Goal: Complete application form: Complete application form

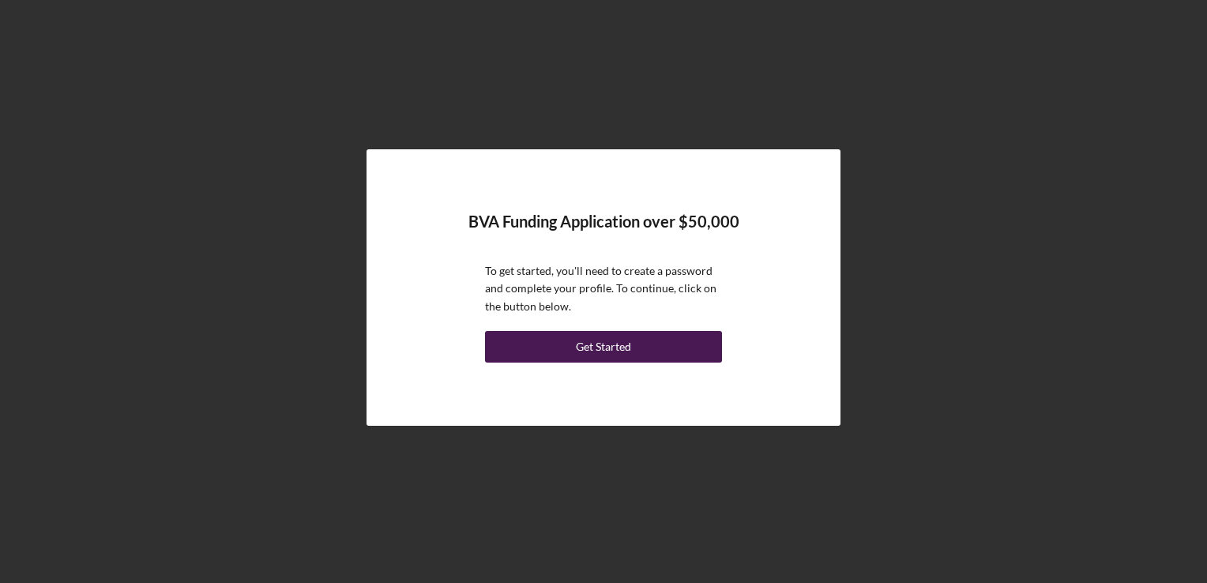
click at [582, 344] on div "Get Started" at bounding box center [603, 347] width 55 height 32
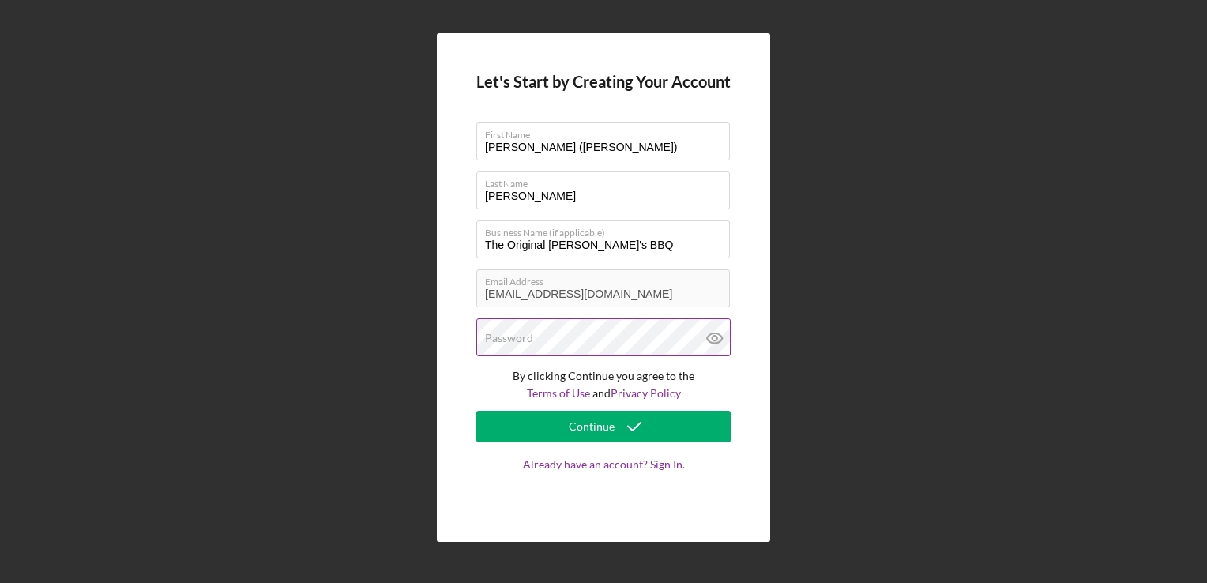
click at [507, 332] on label "Password" at bounding box center [509, 338] width 48 height 13
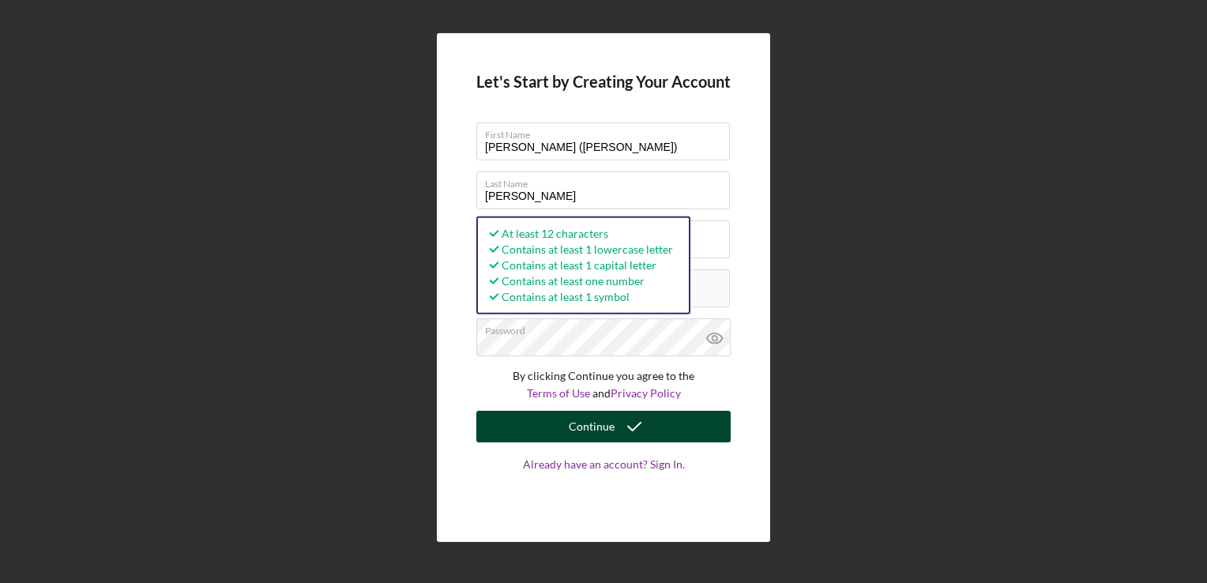
click at [612, 426] on div "Continue" at bounding box center [592, 427] width 46 height 32
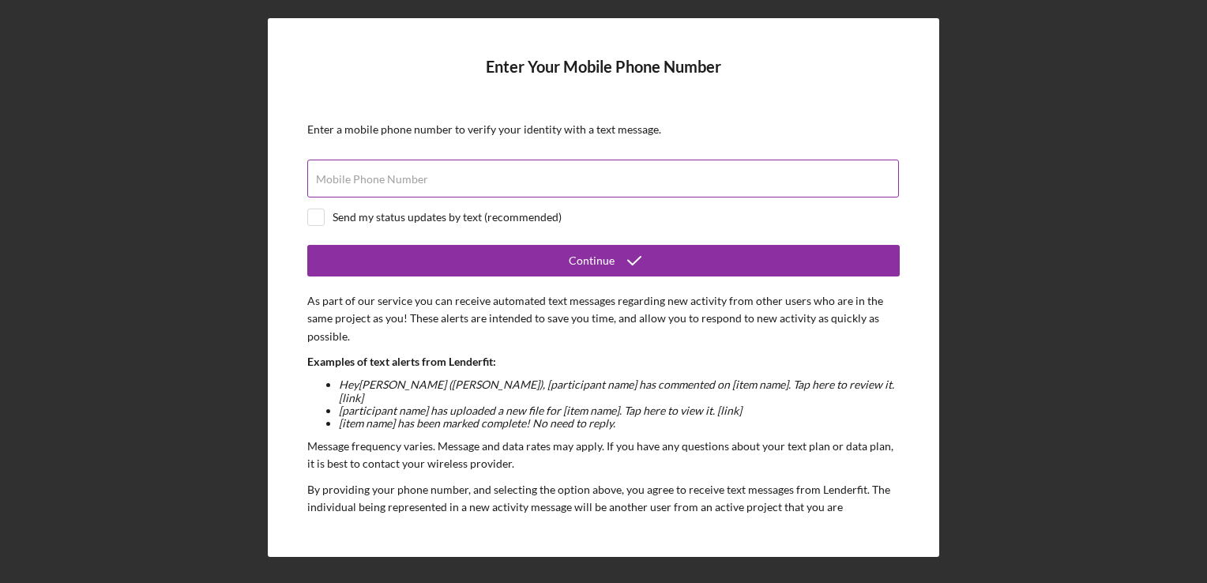
click at [445, 185] on input "Mobile Phone Number" at bounding box center [603, 179] width 592 height 38
type input "[PHONE_NUMBER]"
click at [323, 220] on input "checkbox" at bounding box center [316, 217] width 16 height 16
checkbox input "true"
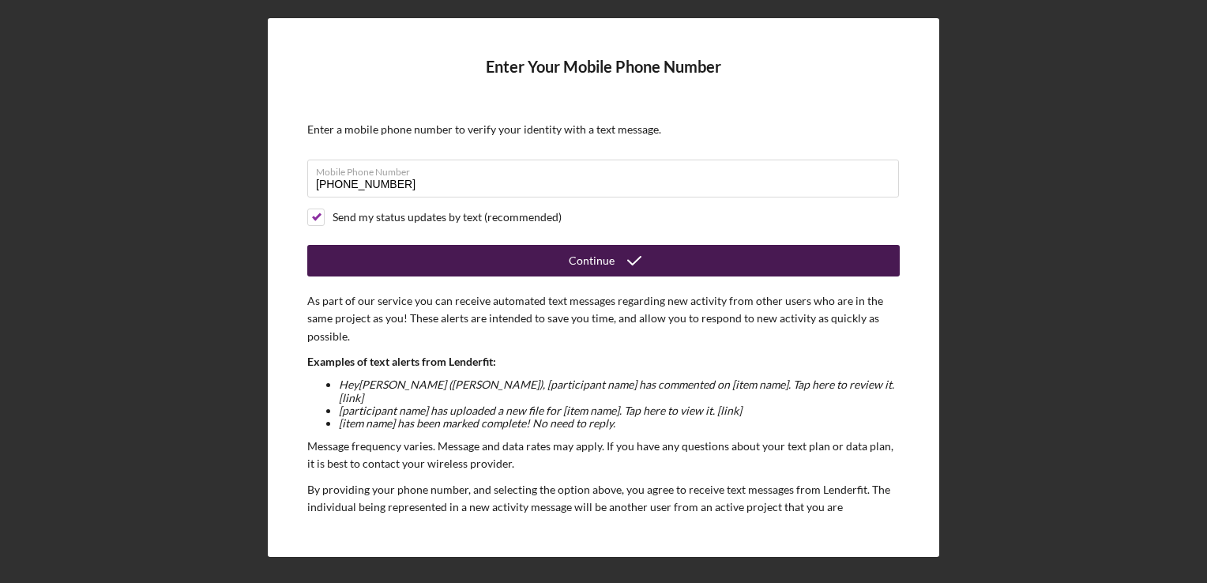
click at [528, 264] on button "Continue" at bounding box center [603, 261] width 592 height 32
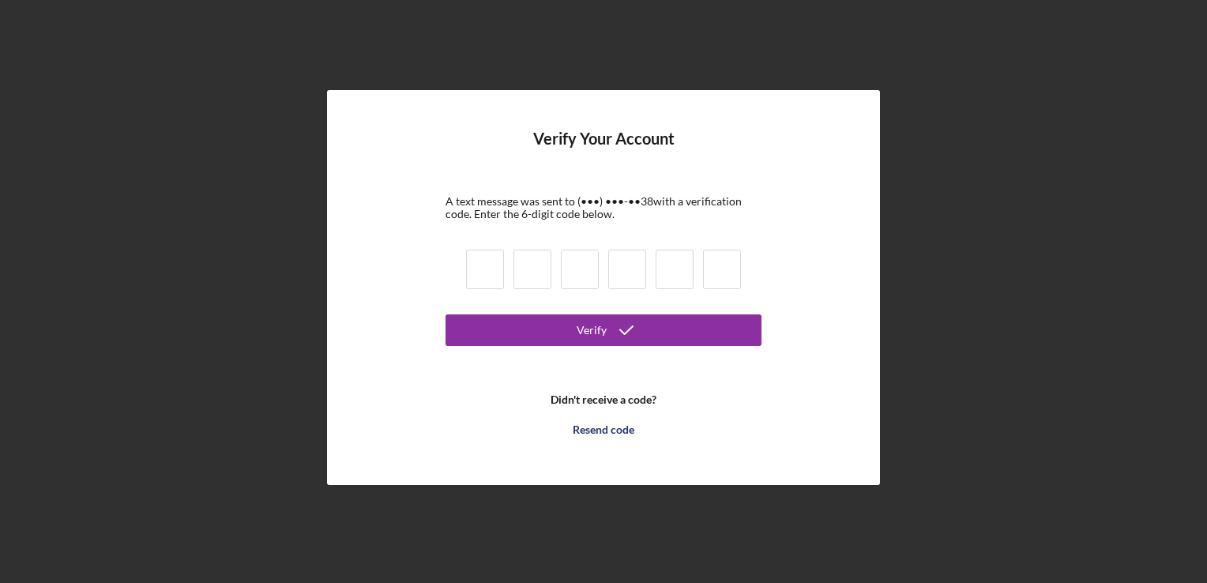
click at [490, 275] on input at bounding box center [485, 269] width 38 height 39
type input "7"
type input "4"
type input "9"
type input "5"
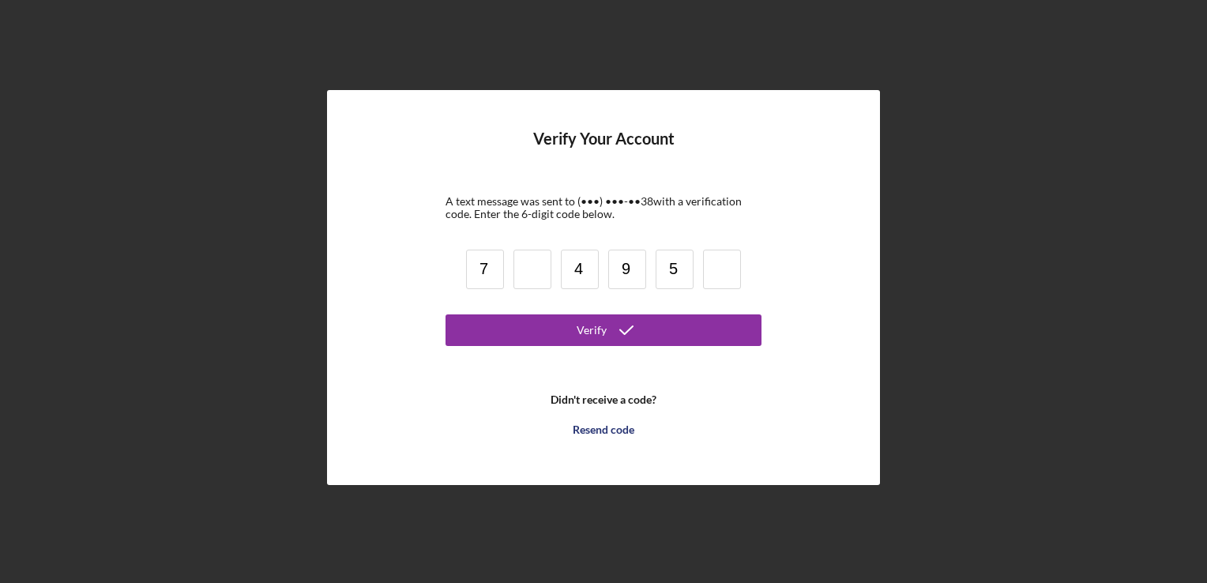
type input "6"
type input "7"
type input "0"
type input "4"
type input "9"
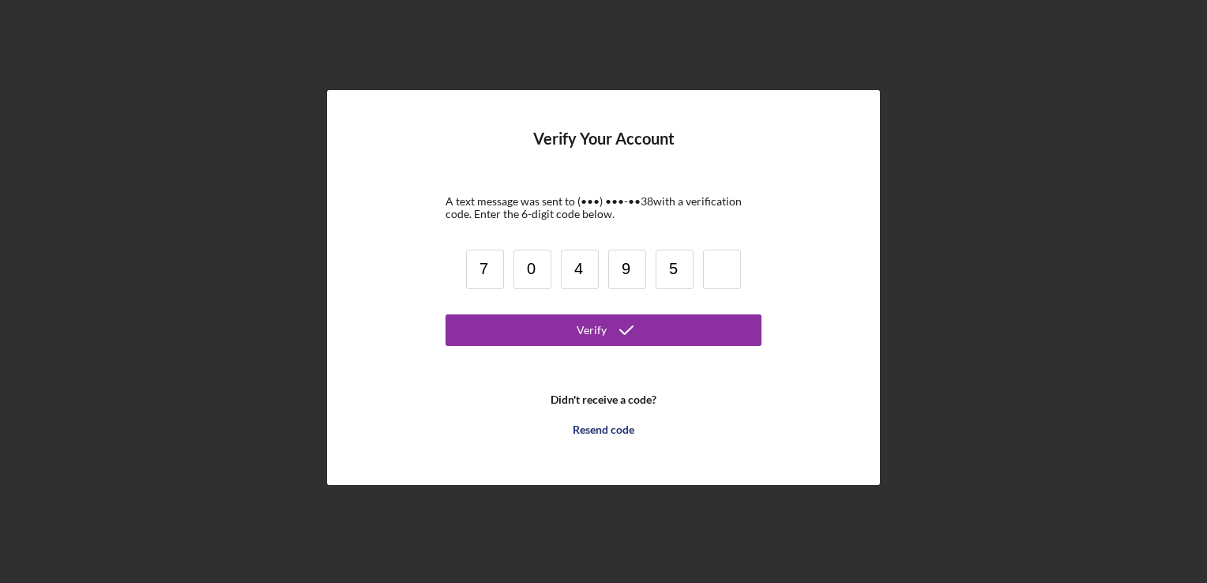
type input "5"
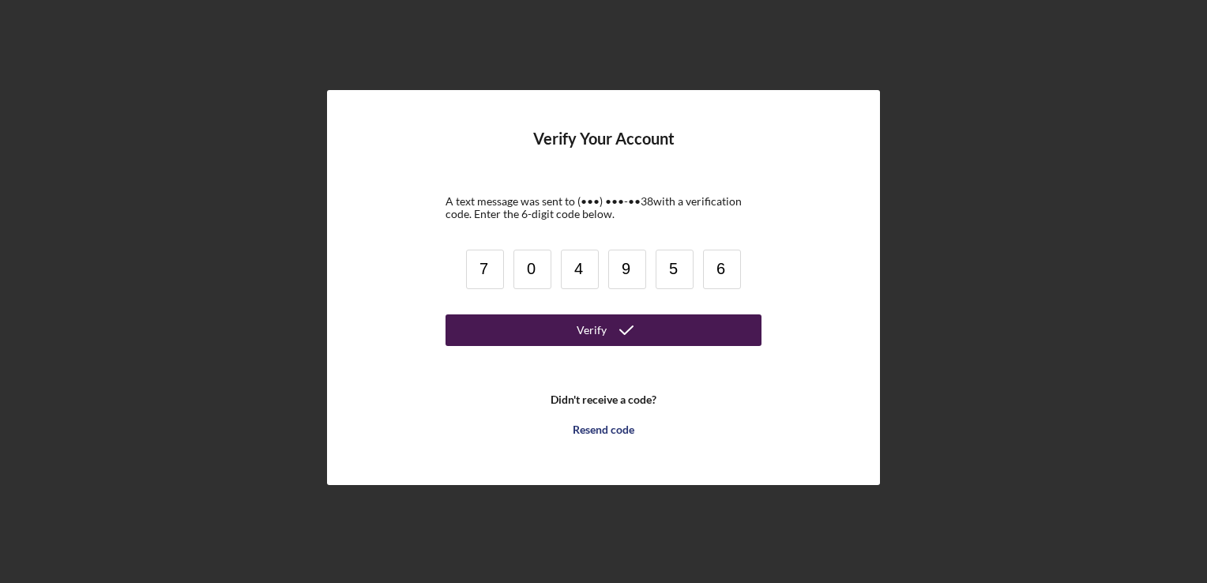
type input "6"
click at [611, 341] on icon "submit" at bounding box center [626, 329] width 39 height 39
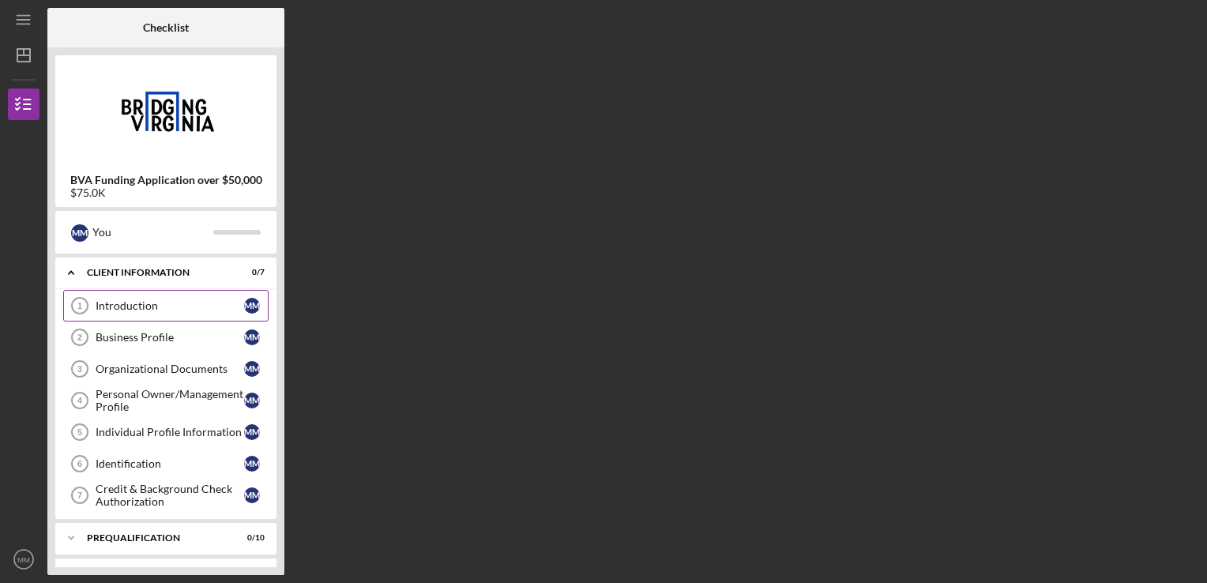
click at [122, 305] on div "Introduction" at bounding box center [170, 305] width 148 height 13
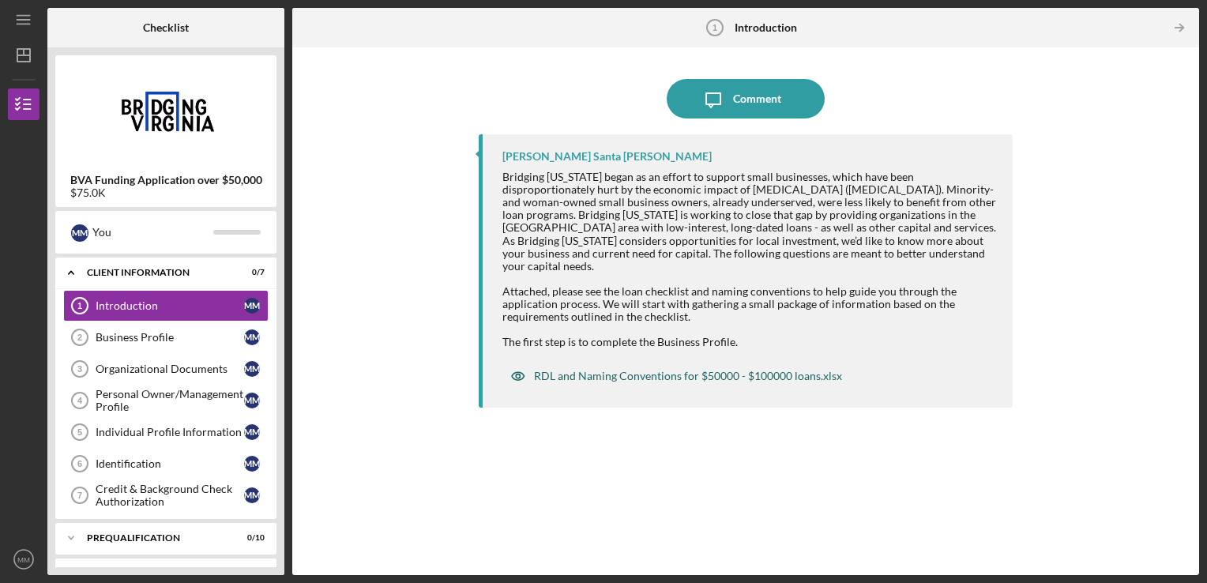
click at [665, 370] on div "RDL and Naming Conventions for $50000 - $100000 loans.xlsx" at bounding box center [688, 376] width 308 height 13
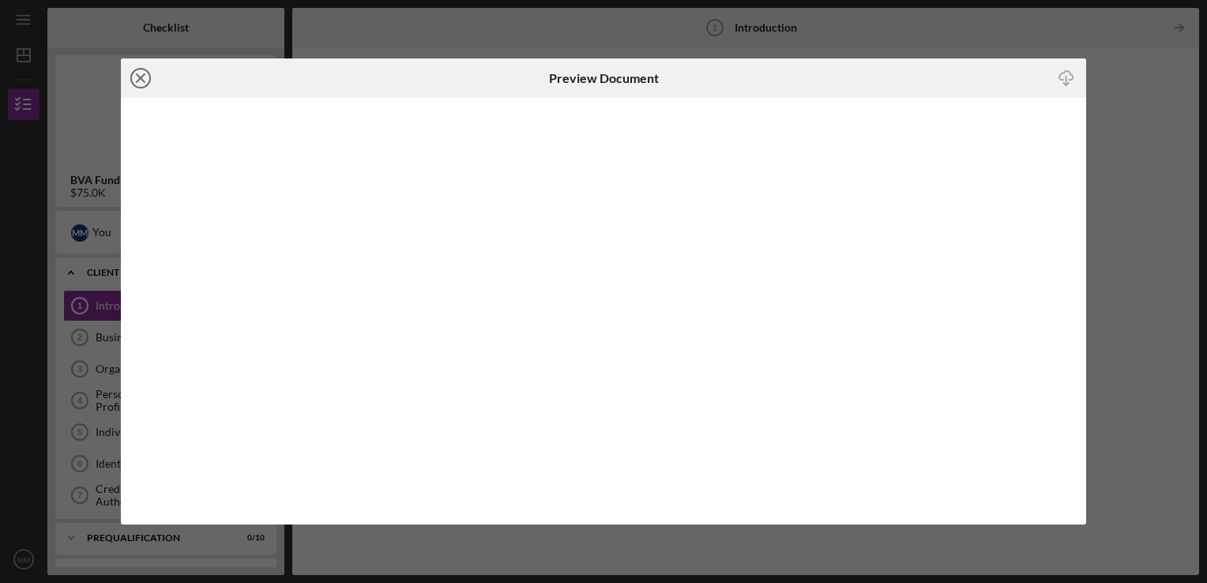
click at [141, 84] on icon "Icon/Close" at bounding box center [140, 77] width 39 height 39
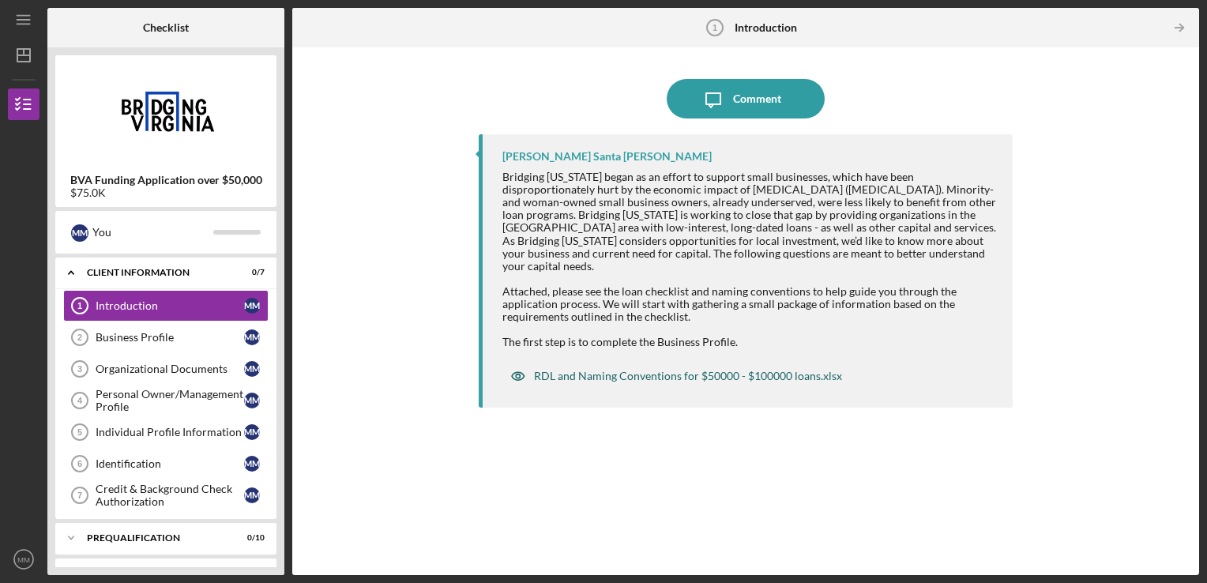
click at [597, 370] on div "RDL and Naming Conventions for $50000 - $100000 loans.xlsx" at bounding box center [688, 376] width 308 height 13
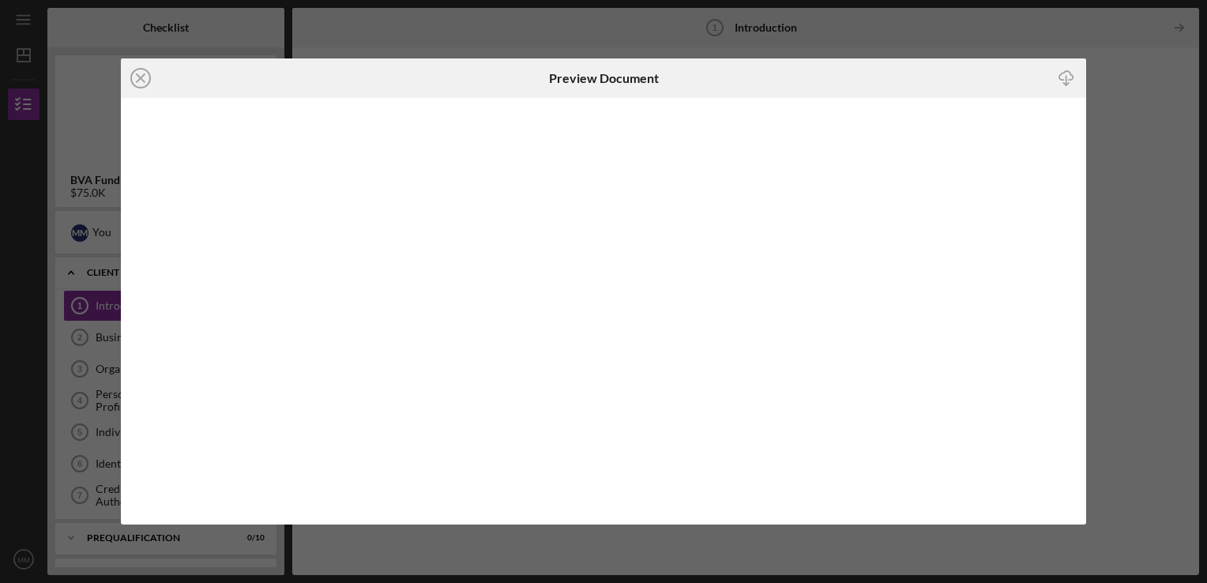
click at [1062, 78] on icon "Icon/Download" at bounding box center [1067, 78] width 36 height 36
click at [1158, 163] on div "Icon/Close Preview Document Icon/Download" at bounding box center [603, 291] width 1207 height 583
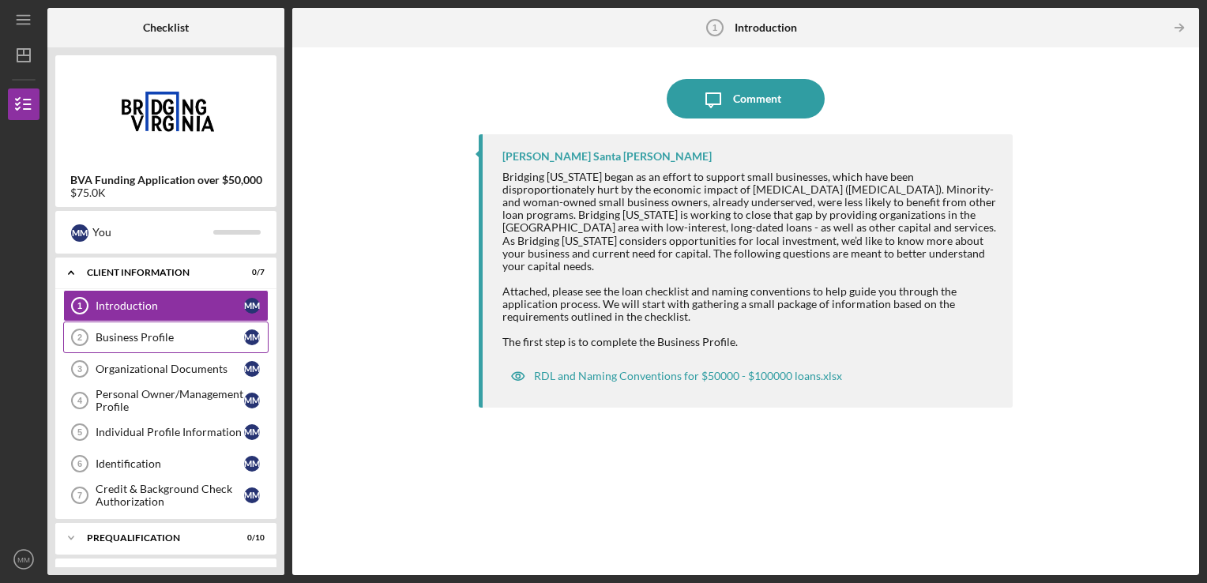
click at [196, 336] on div "Business Profile" at bounding box center [170, 337] width 148 height 13
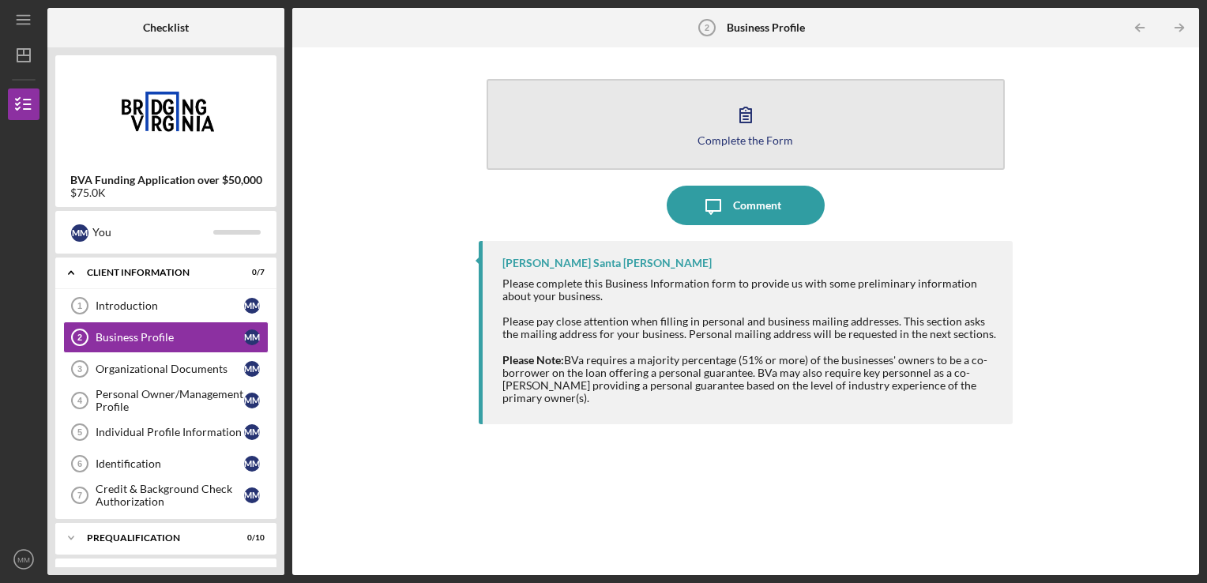
click at [746, 134] on div "Complete the Form" at bounding box center [745, 140] width 96 height 12
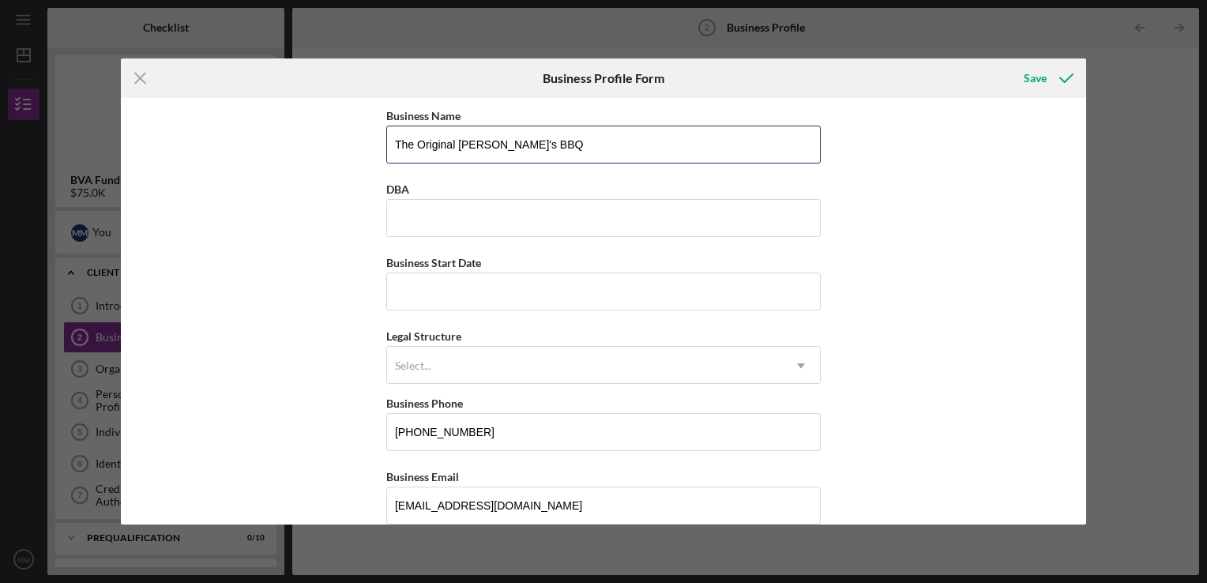
drag, startPoint x: 550, startPoint y: 145, endPoint x: 210, endPoint y: 158, distance: 340.7
click at [210, 158] on div "Business Name The Original [PERSON_NAME]'s BBQ DBA Business Start Date Legal St…" at bounding box center [603, 311] width 965 height 426
type input "[PERSON_NAME] Enterprise, LLC"
click at [438, 216] on input "DBA" at bounding box center [603, 218] width 434 height 38
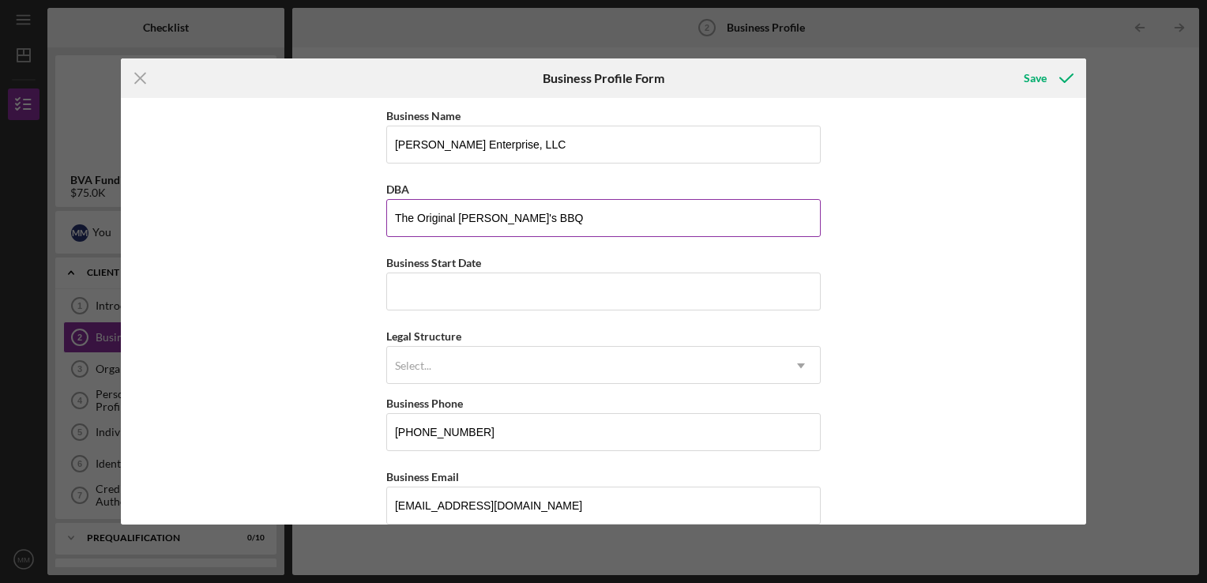
type input "The Original [PERSON_NAME]'s BBQ"
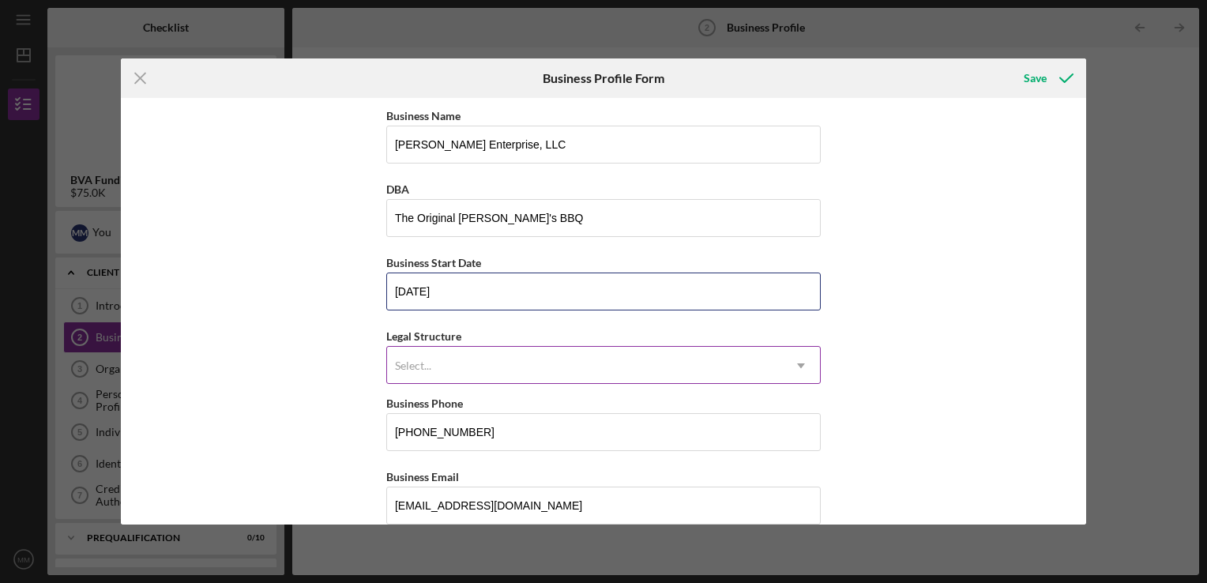
type input "[DATE]"
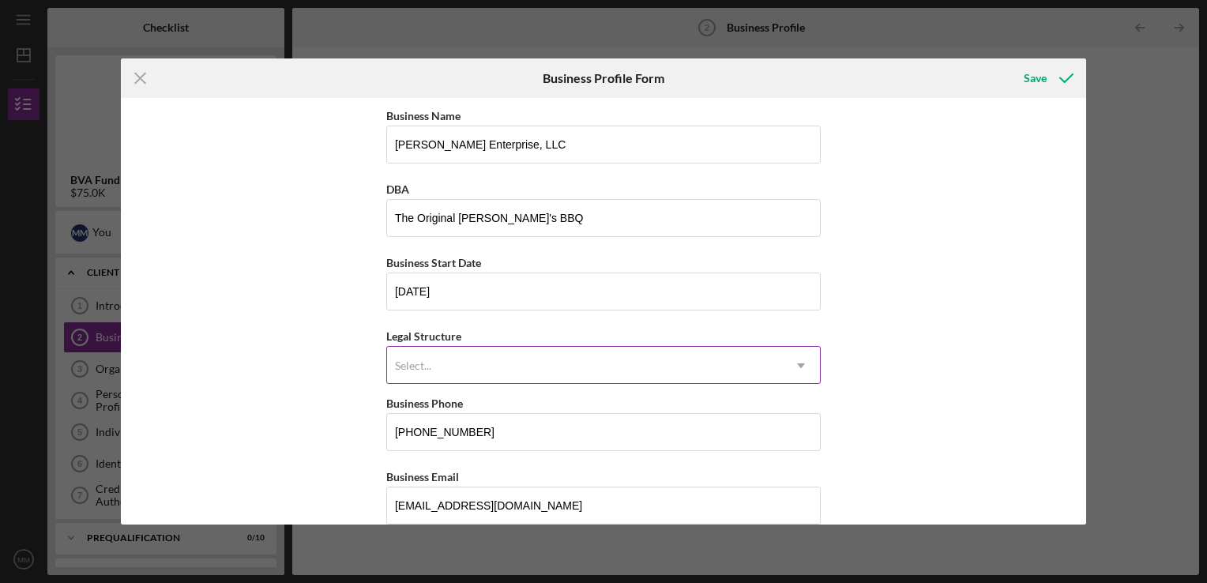
click at [420, 370] on div "Select..." at bounding box center [413, 365] width 36 height 13
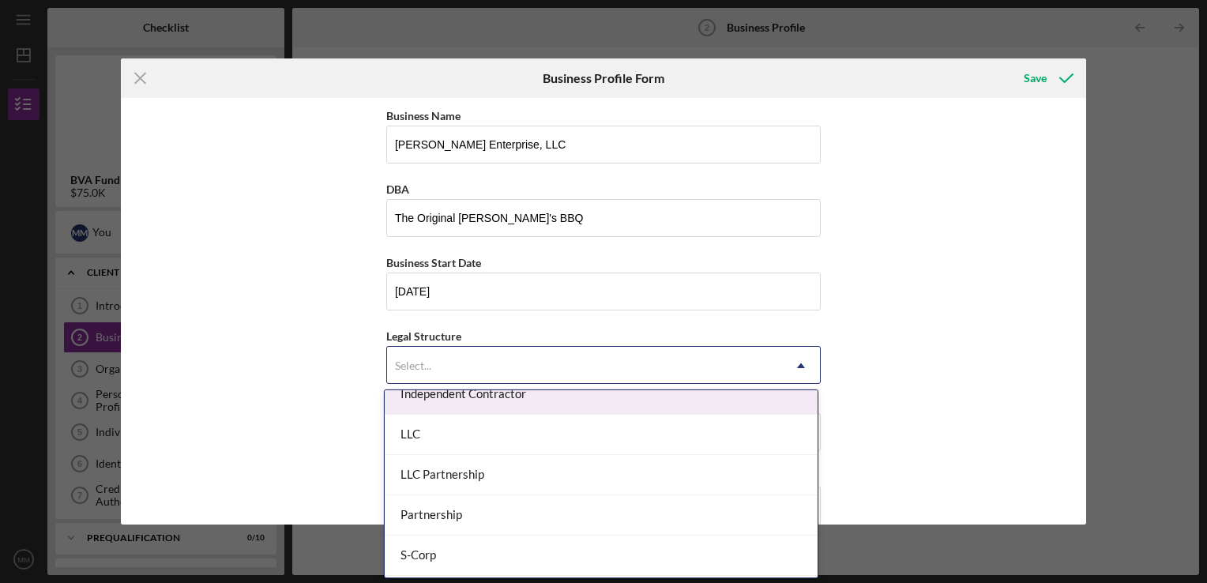
scroll to position [245, 0]
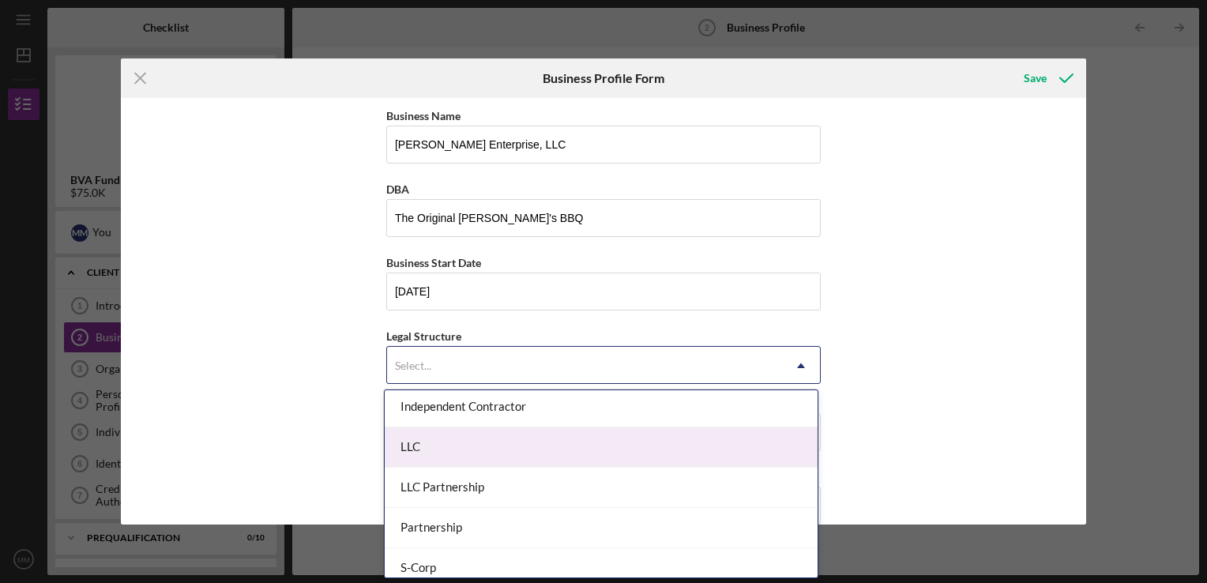
click at [498, 463] on div "LLC" at bounding box center [601, 447] width 433 height 40
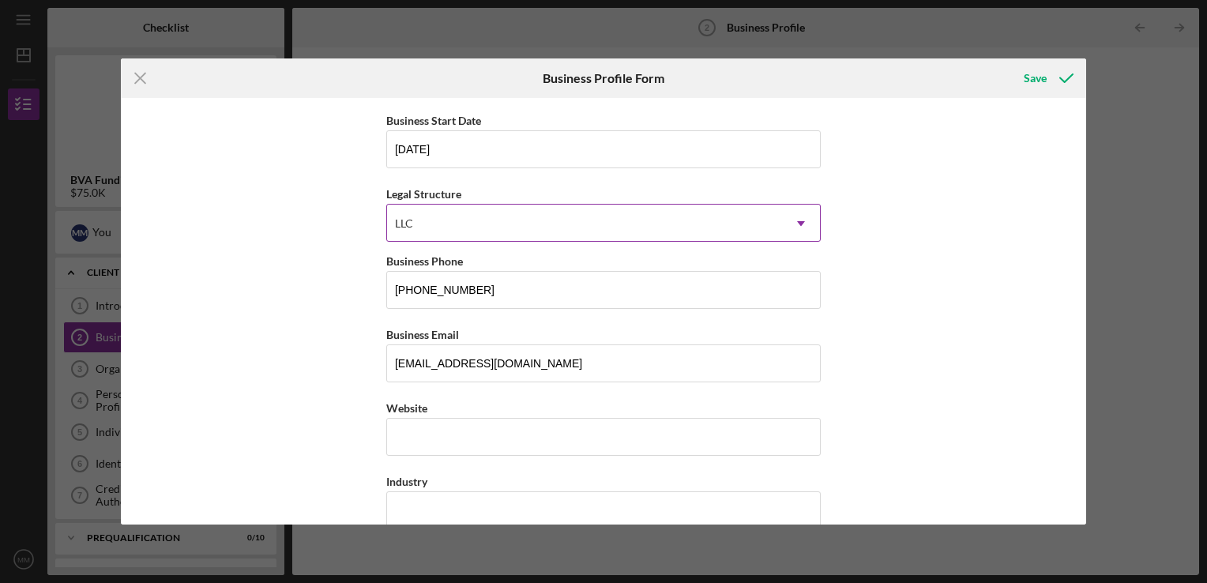
scroll to position [145, 0]
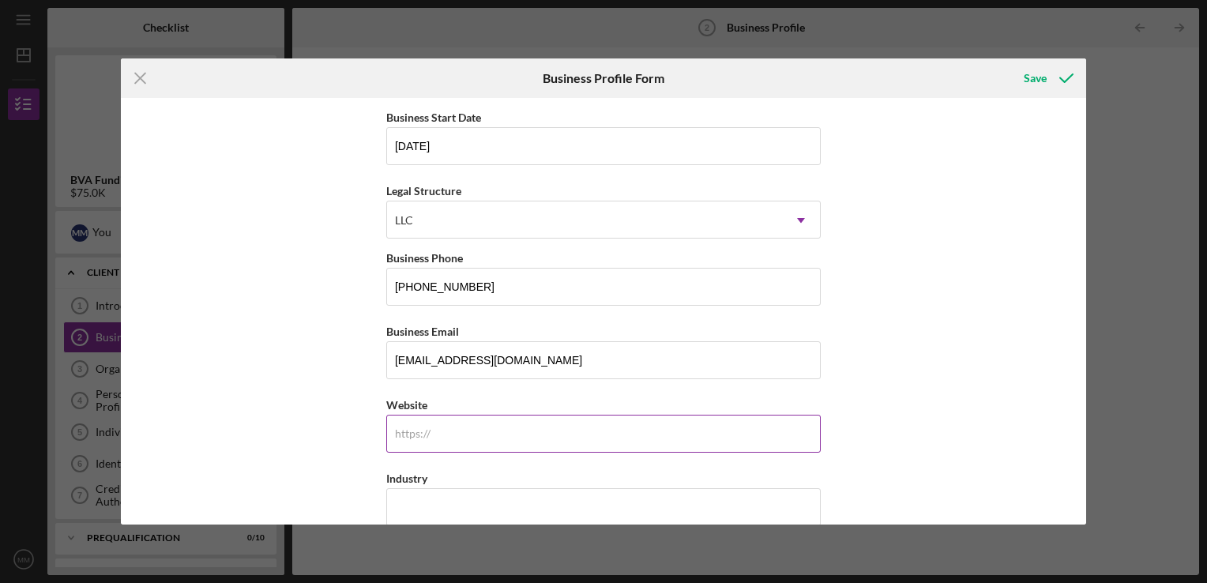
click at [449, 438] on input "Website" at bounding box center [603, 434] width 434 height 38
type input "[DOMAIN_NAME]"
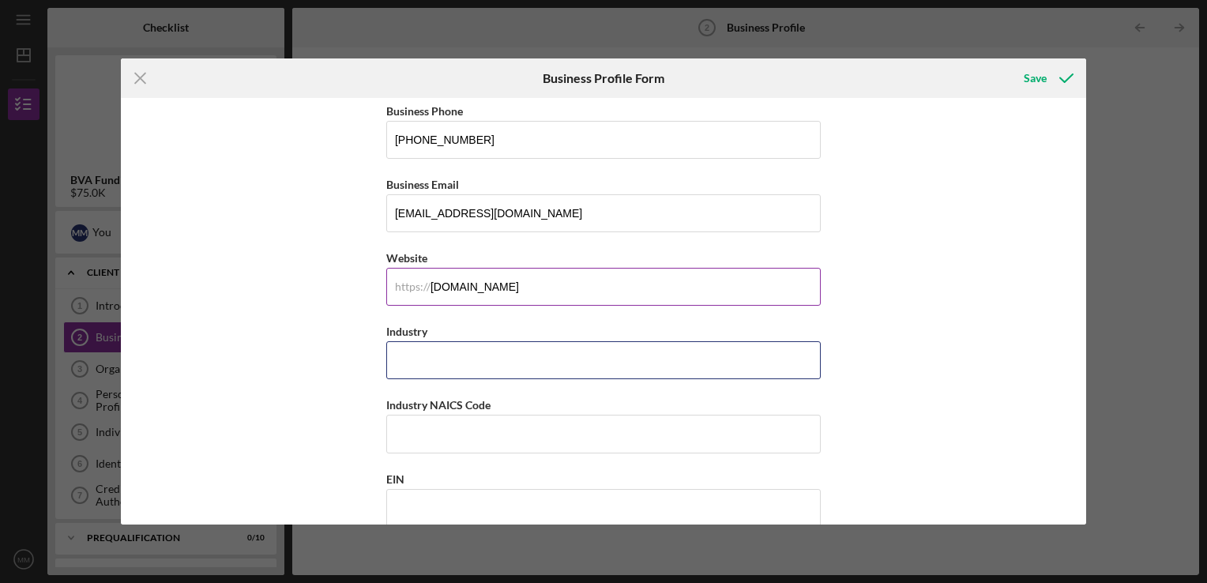
scroll to position [294, 0]
click at [434, 368] on input "Industry" at bounding box center [603, 359] width 434 height 38
type input "Restaurant & Catering"
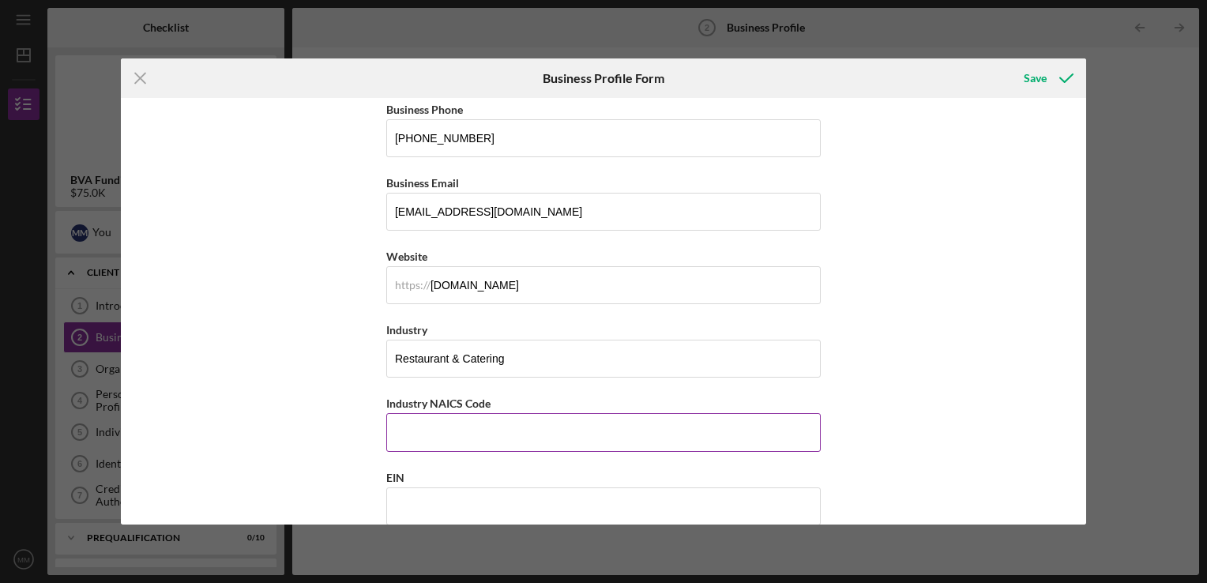
click at [457, 428] on input "Industry NAICS Code" at bounding box center [603, 432] width 434 height 38
type input "722511"
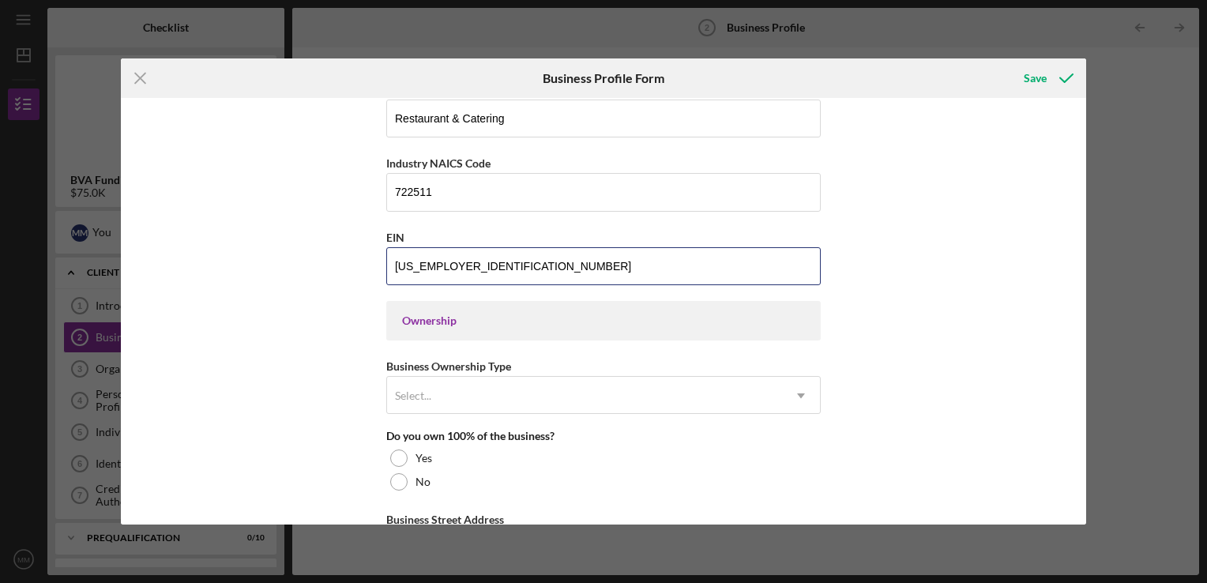
scroll to position [539, 0]
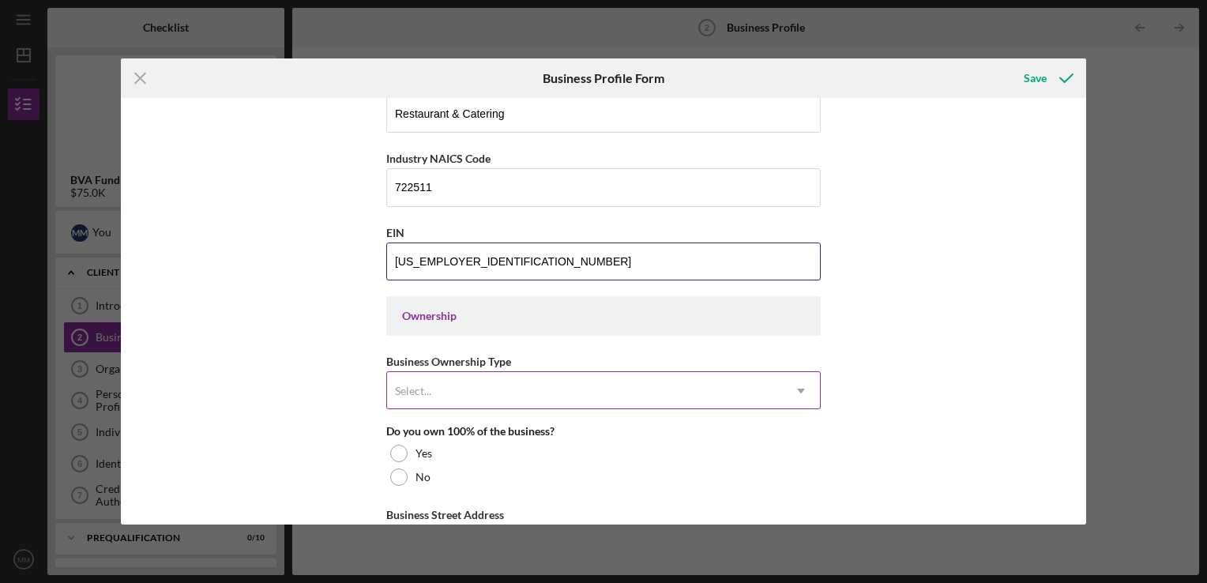
type input "[US_EMPLOYER_IDENTIFICATION_NUMBER]"
click at [532, 378] on div "Select..." at bounding box center [584, 391] width 395 height 36
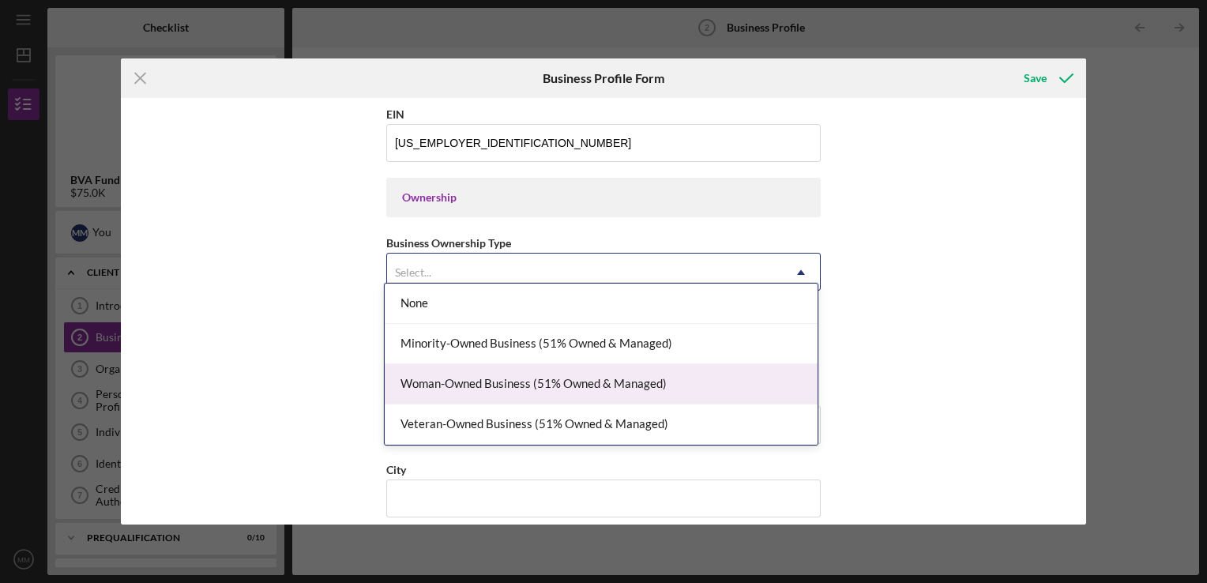
scroll to position [668, 0]
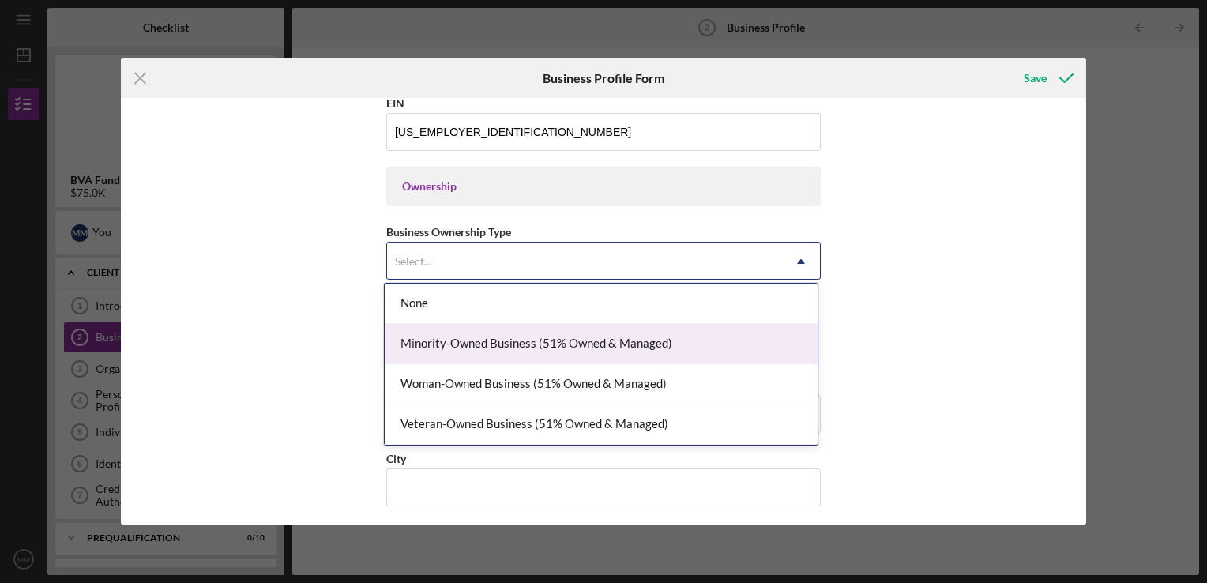
click at [524, 352] on div "Minority-Owned Business (51% Owned & Managed)" at bounding box center [601, 344] width 433 height 40
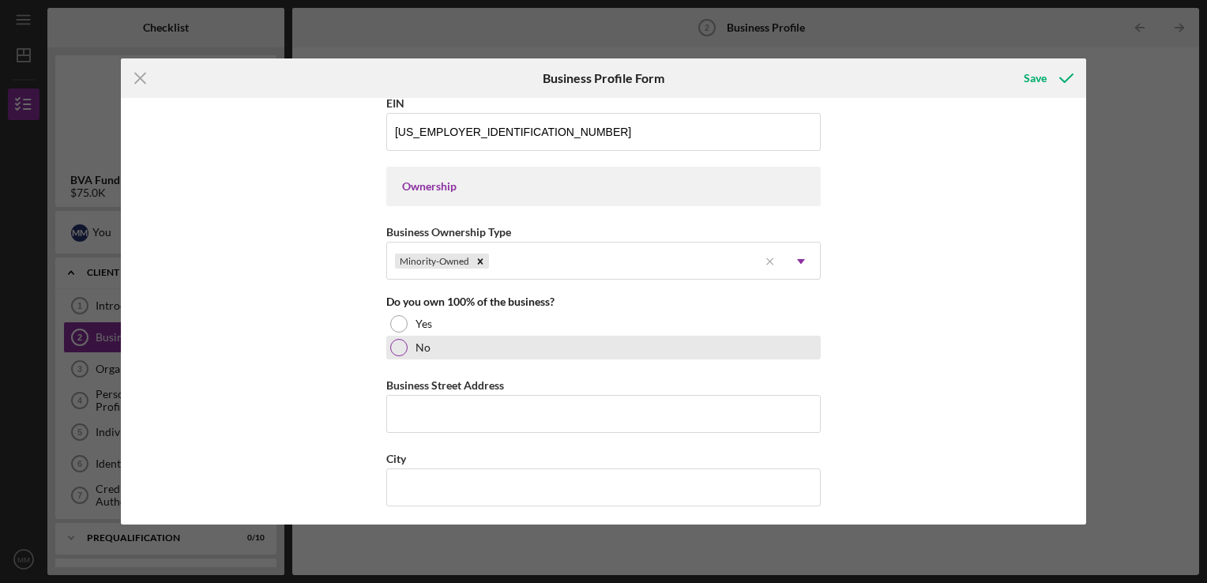
click at [401, 339] on div at bounding box center [398, 347] width 17 height 17
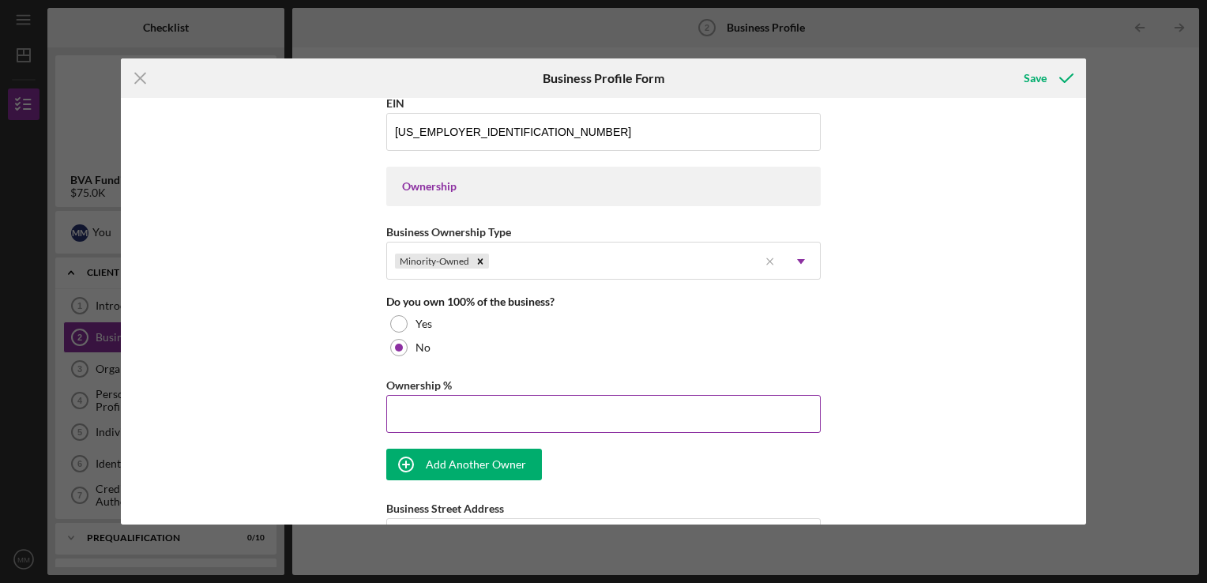
click at [412, 408] on input "Ownership %" at bounding box center [603, 414] width 434 height 38
type input "25.00%"
click at [438, 469] on div "Add Another Owner" at bounding box center [476, 465] width 100 height 32
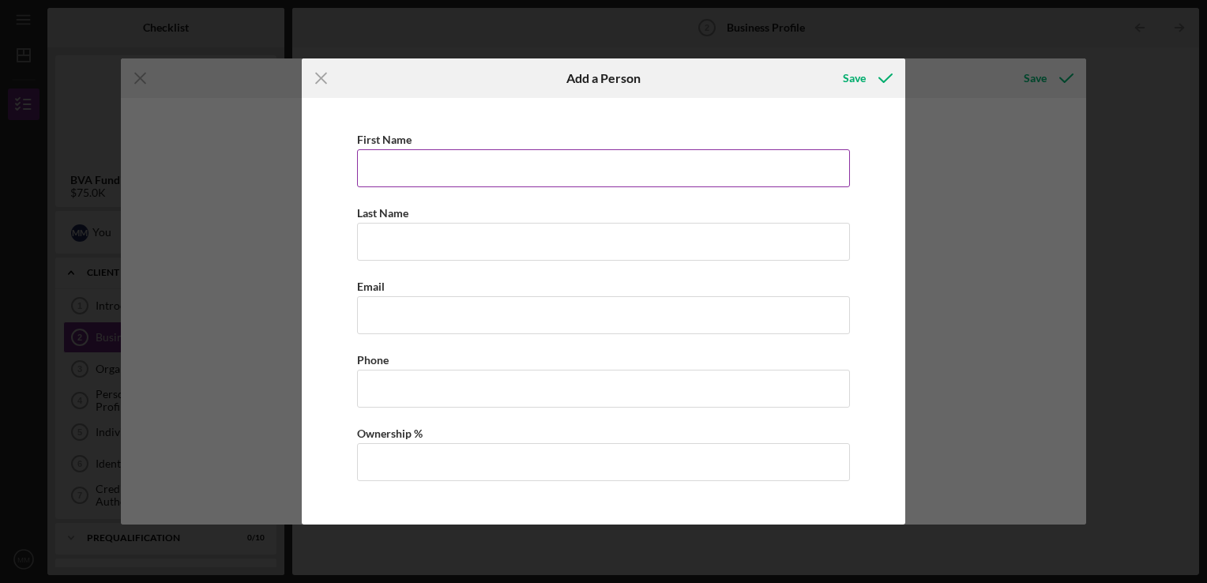
click at [430, 167] on input "First Name" at bounding box center [603, 168] width 493 height 38
type input "[PERSON_NAME]"
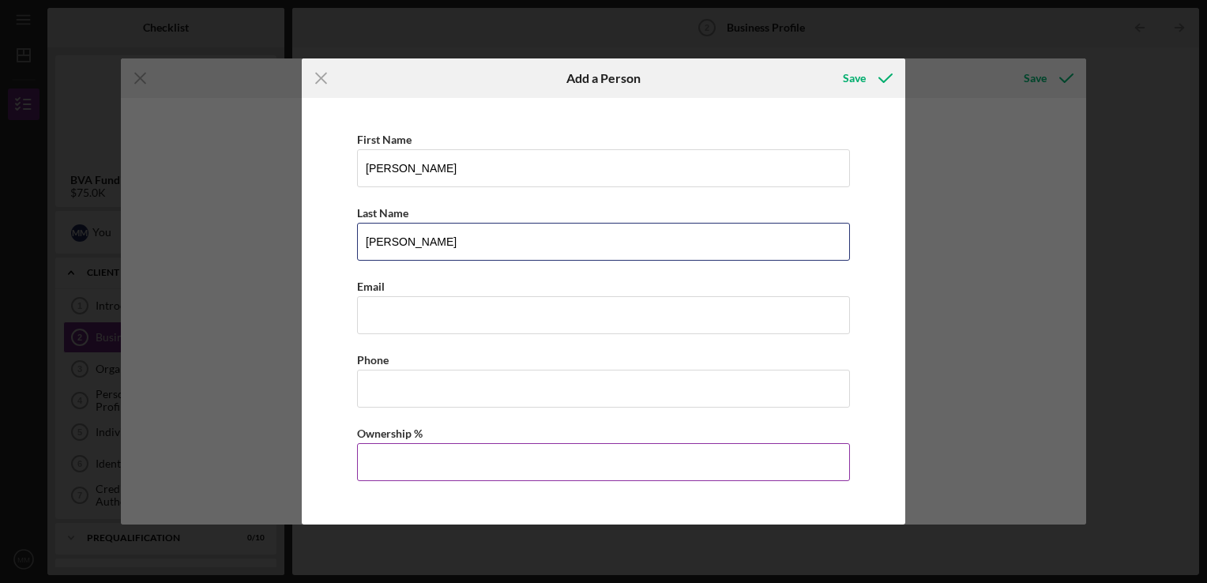
type input "[PERSON_NAME]"
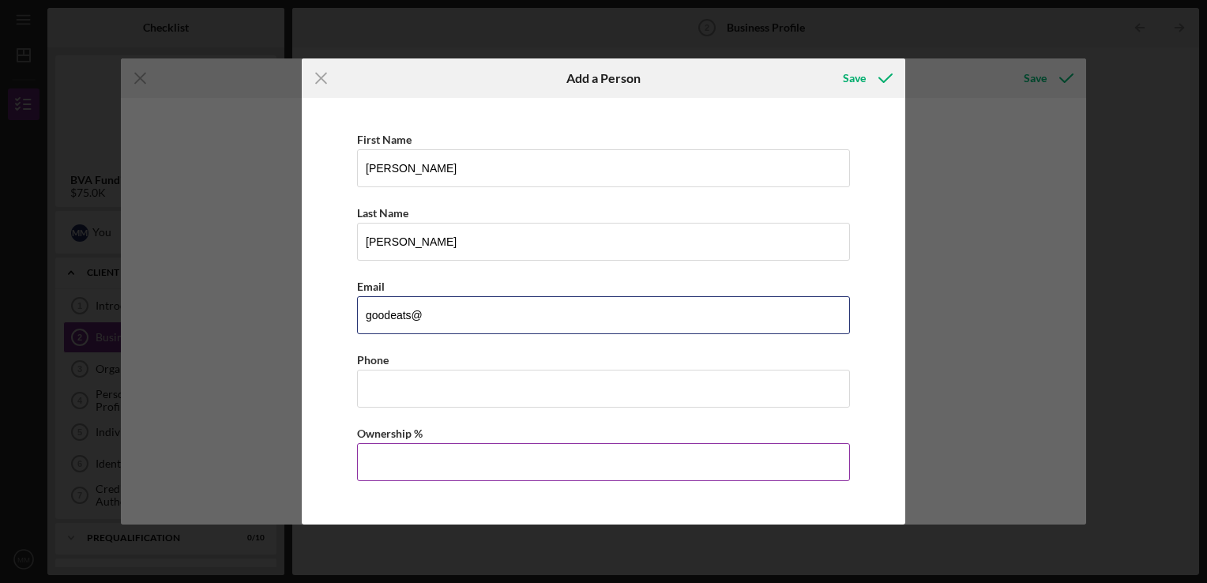
type input "[EMAIL_ADDRESS][DOMAIN_NAME]"
type input "[PHONE_NUMBER]"
type input "25.00%"
click at [855, 87] on div "Save" at bounding box center [854, 78] width 23 height 32
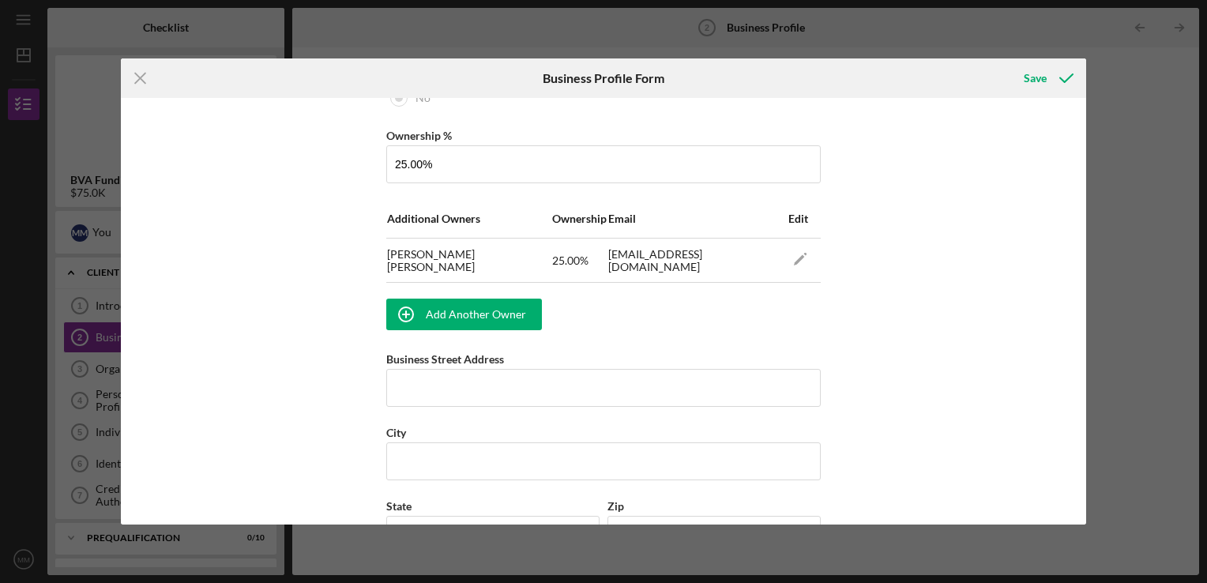
scroll to position [1026, 0]
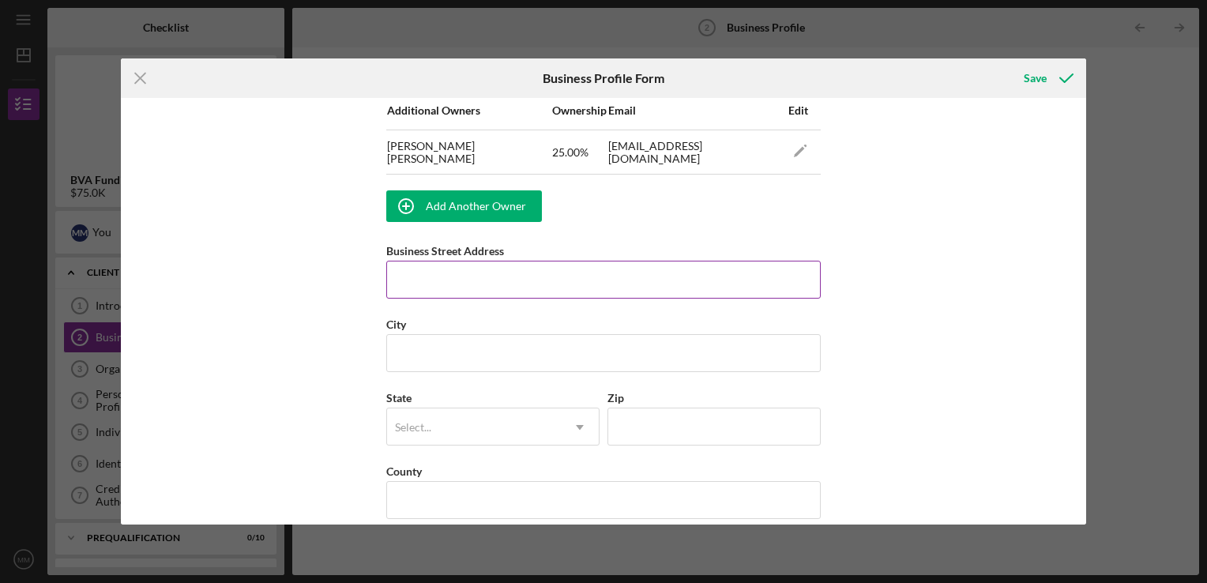
click at [745, 279] on input "Business Street Address" at bounding box center [603, 280] width 434 height 38
type input "[STREET_ADDRESS]"
type input "[GEOGRAPHIC_DATA]"
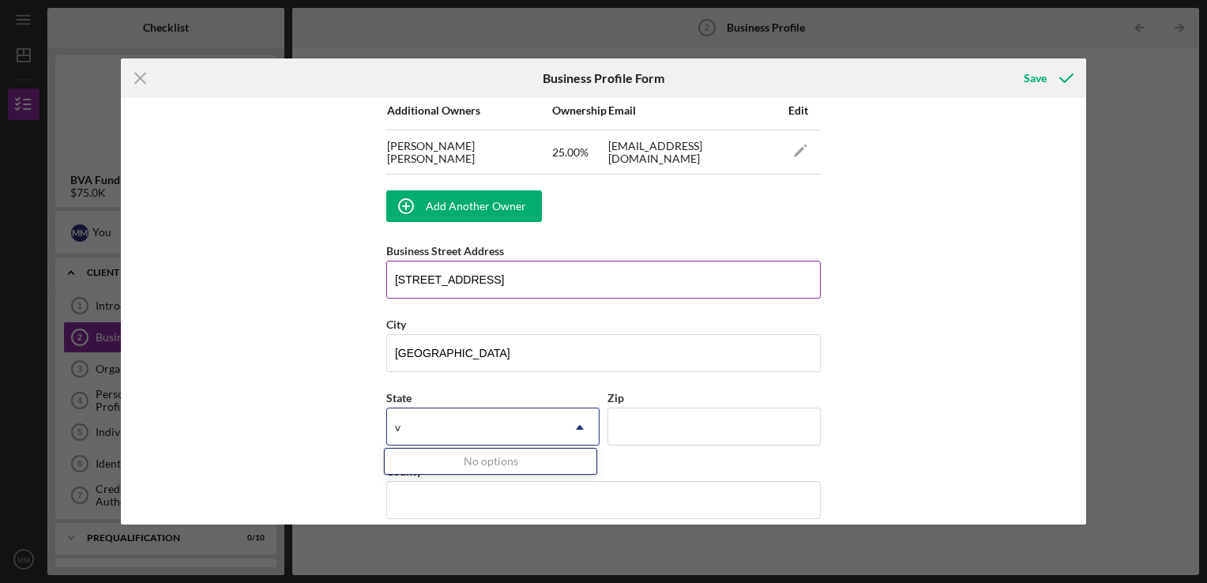
type input "va"
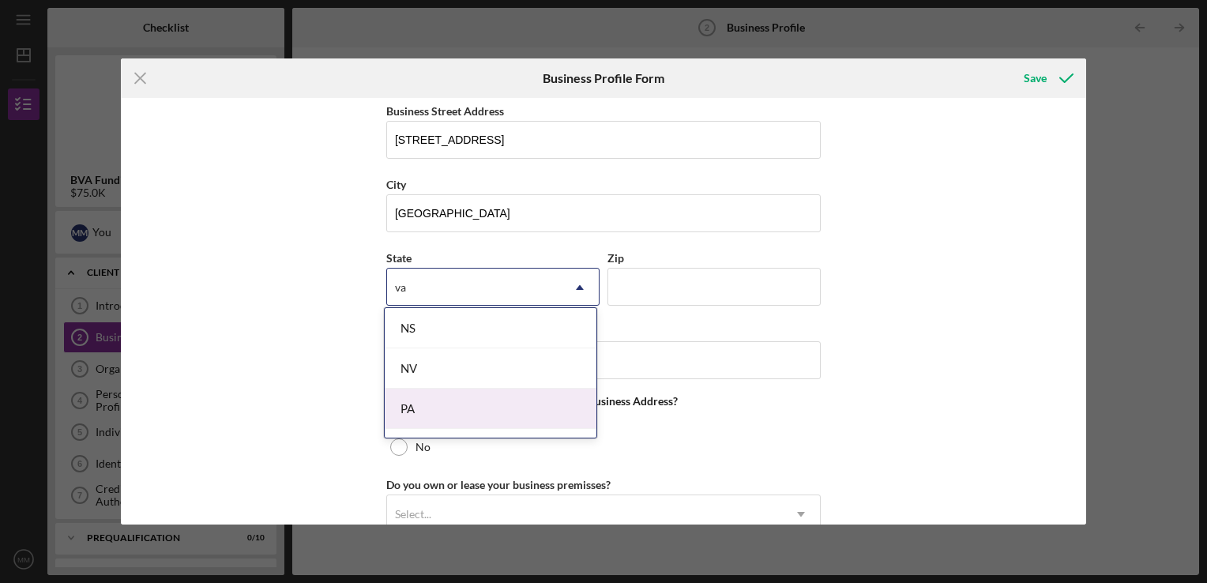
scroll to position [32, 0]
click at [458, 414] on div "VA" at bounding box center [491, 417] width 212 height 40
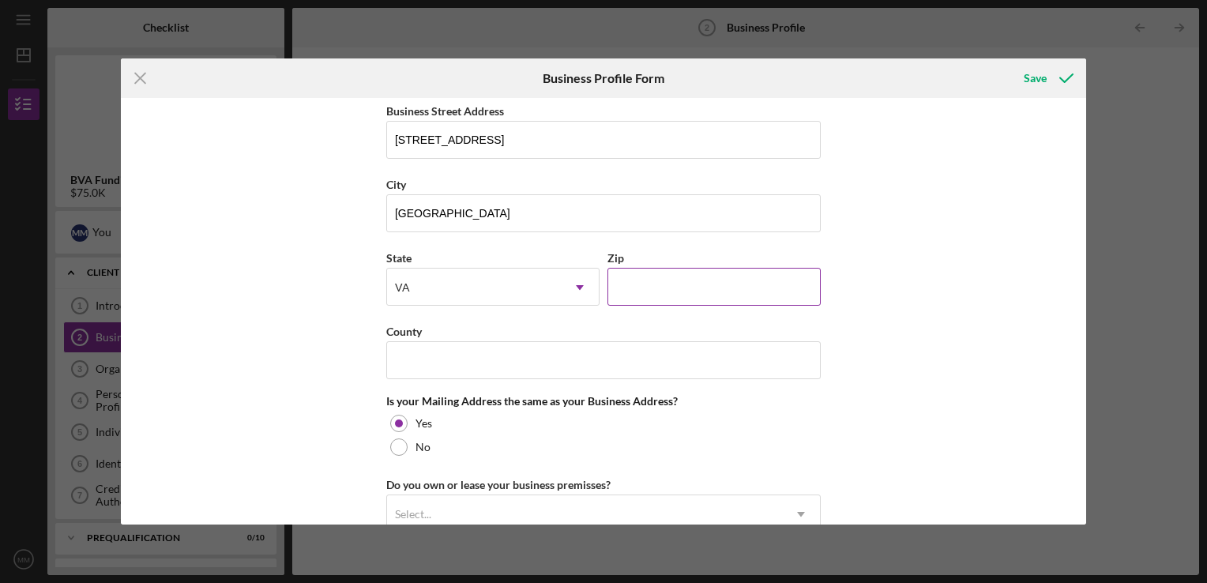
click at [629, 279] on input "Zip" at bounding box center [713, 287] width 213 height 38
type input "23231"
type input "Henrico County"
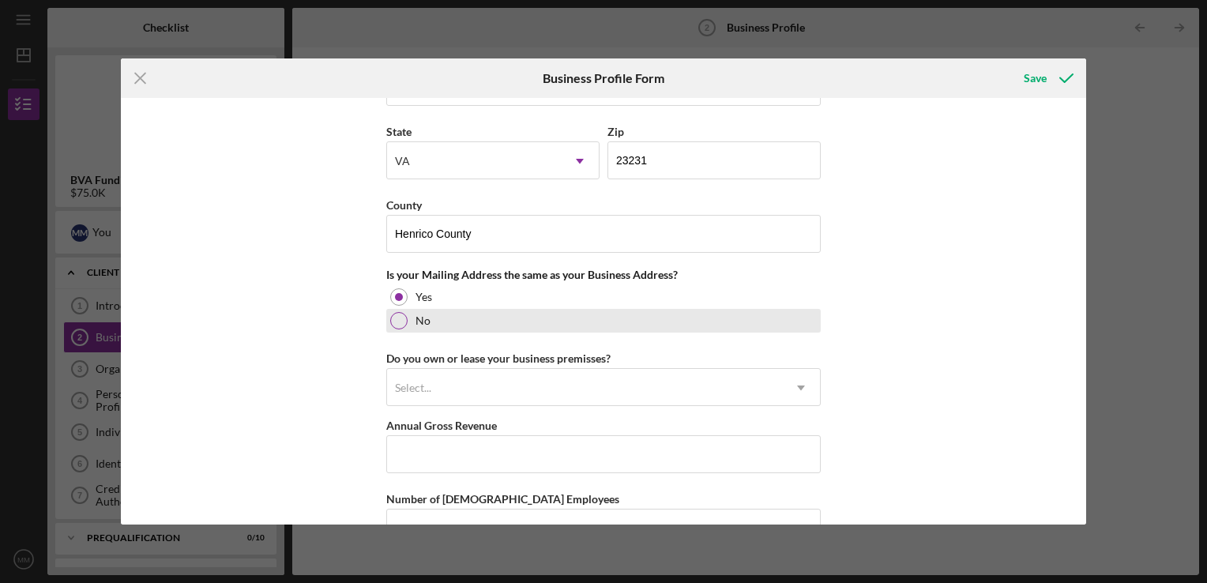
scroll to position [1298, 0]
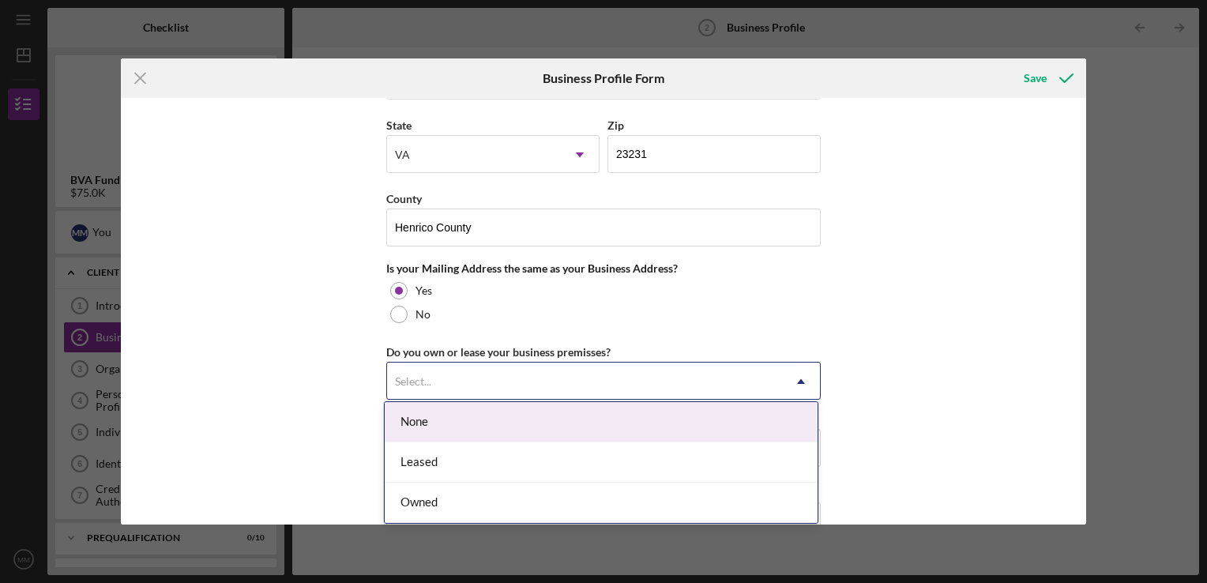
click at [477, 378] on div "Select..." at bounding box center [584, 381] width 395 height 36
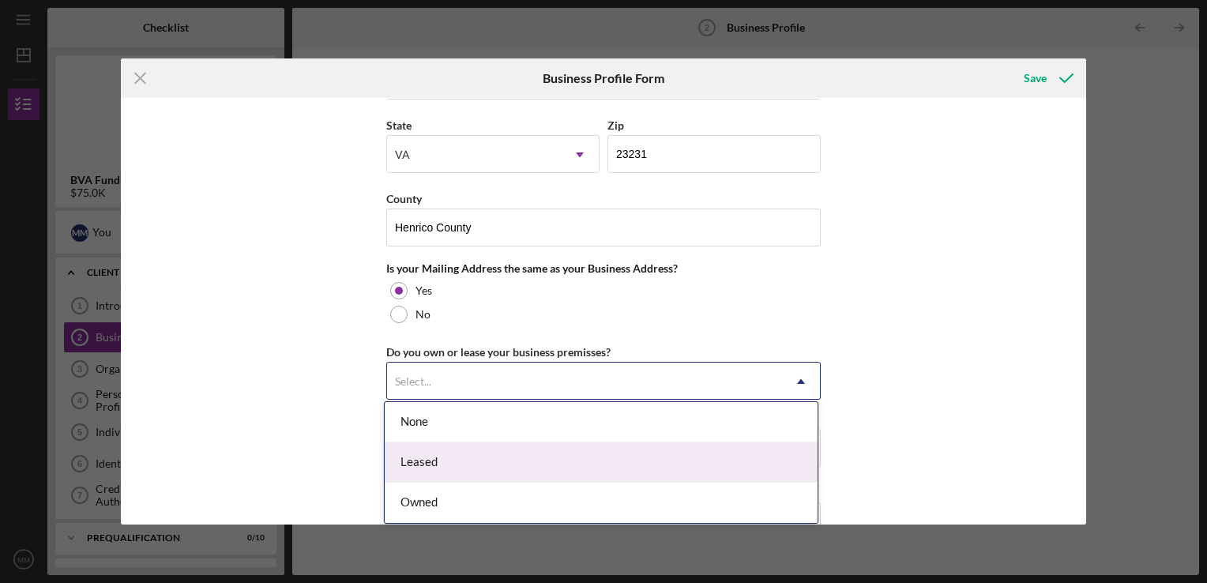
click at [445, 462] on div "Leased" at bounding box center [601, 462] width 433 height 40
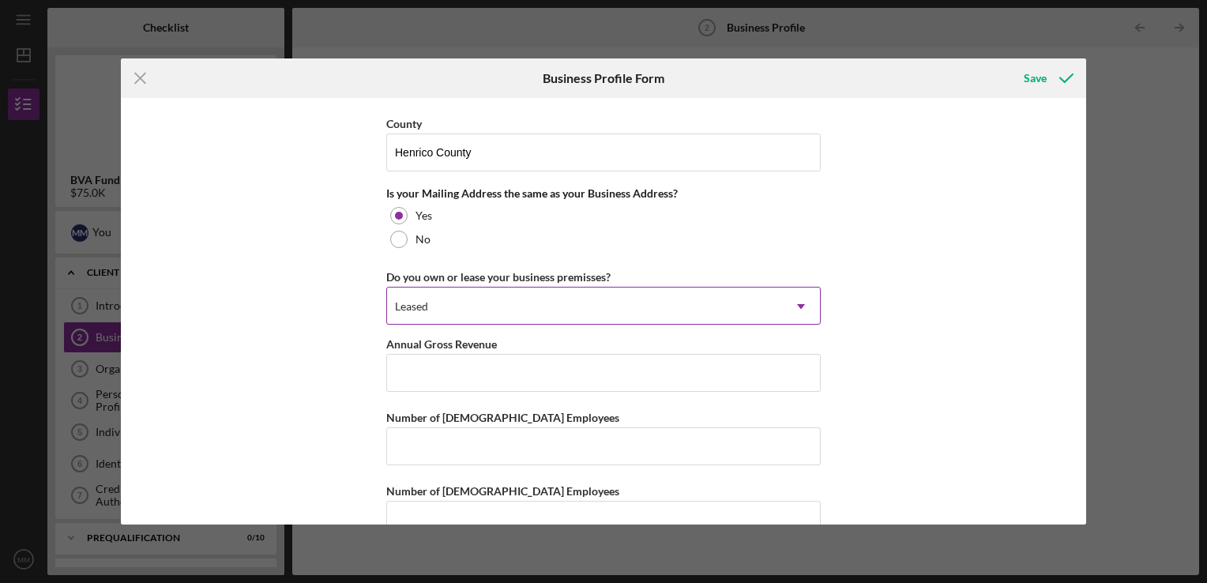
scroll to position [1382, 0]
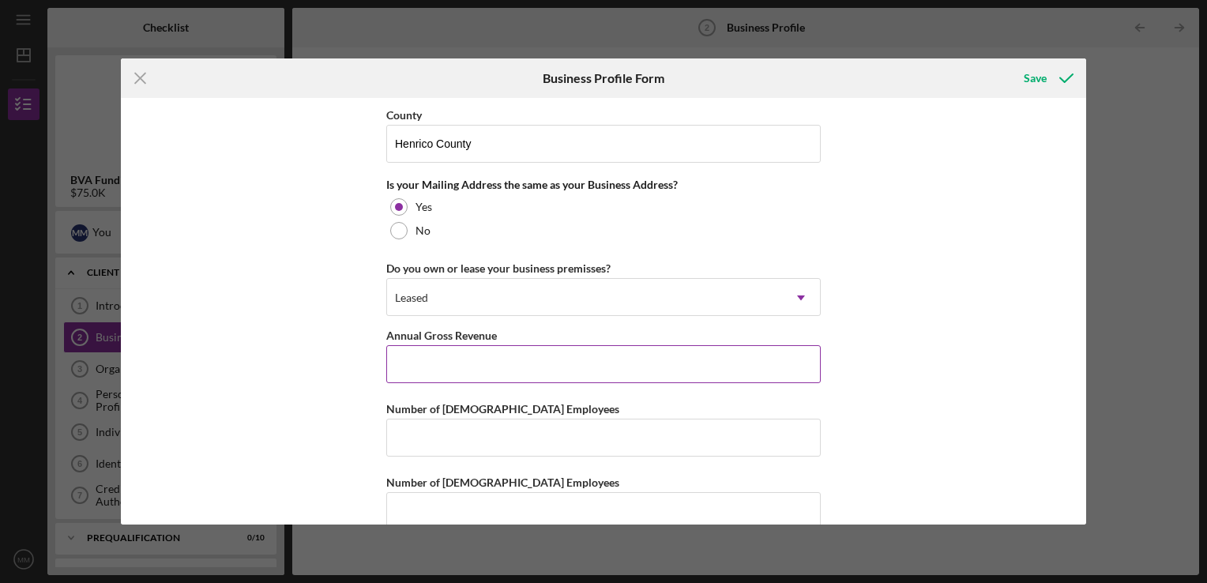
click at [404, 366] on input "Annual Gross Revenue" at bounding box center [603, 364] width 434 height 38
type input "$600,000"
type input "6"
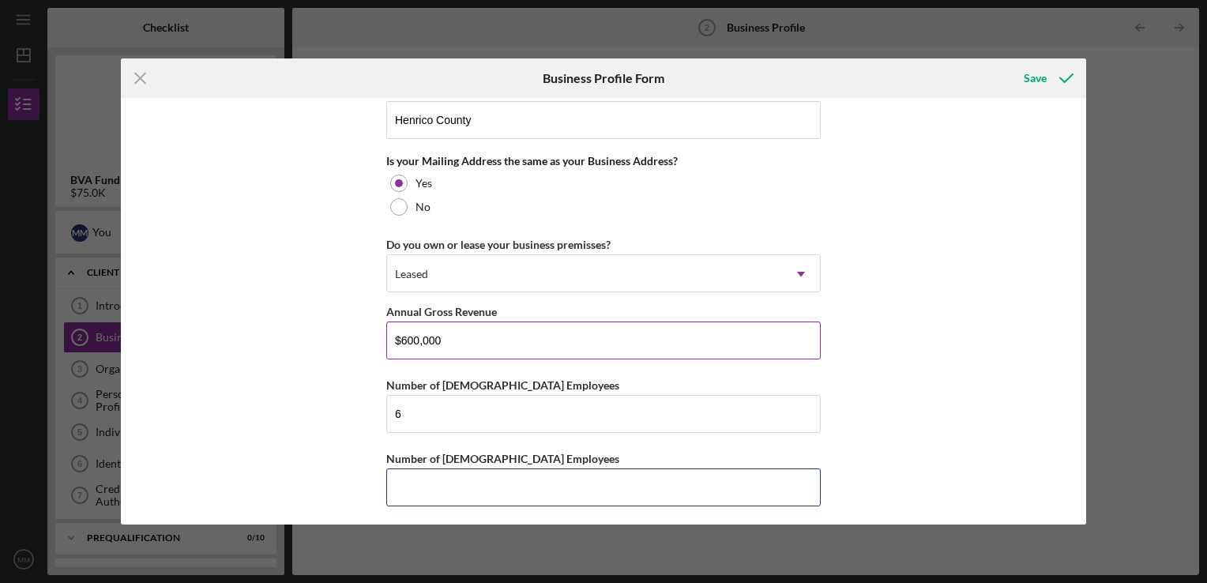
type input "6"
type input "7"
click at [1040, 71] on div "Save" at bounding box center [1035, 78] width 23 height 32
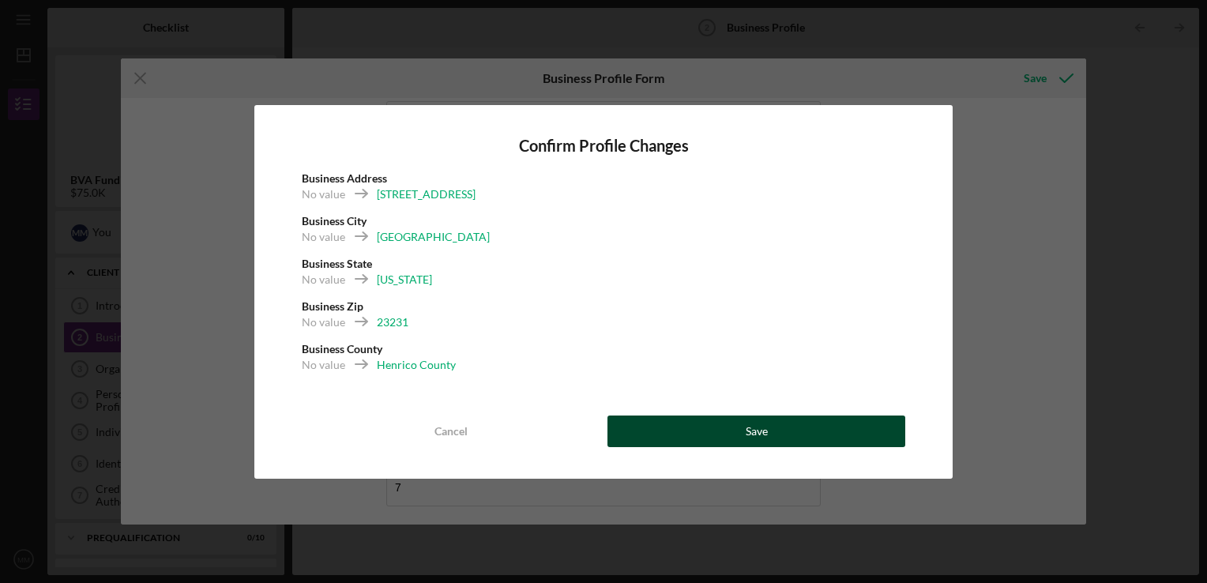
click at [683, 422] on button "Save" at bounding box center [756, 431] width 298 height 32
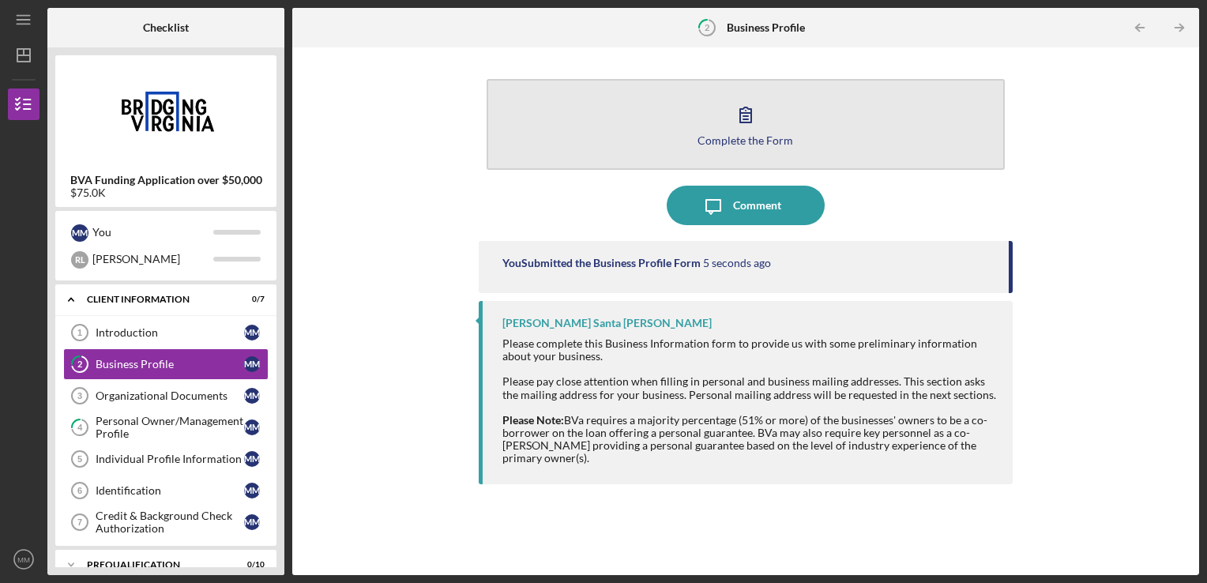
click at [714, 152] on button "Complete the Form Form" at bounding box center [745, 124] width 519 height 91
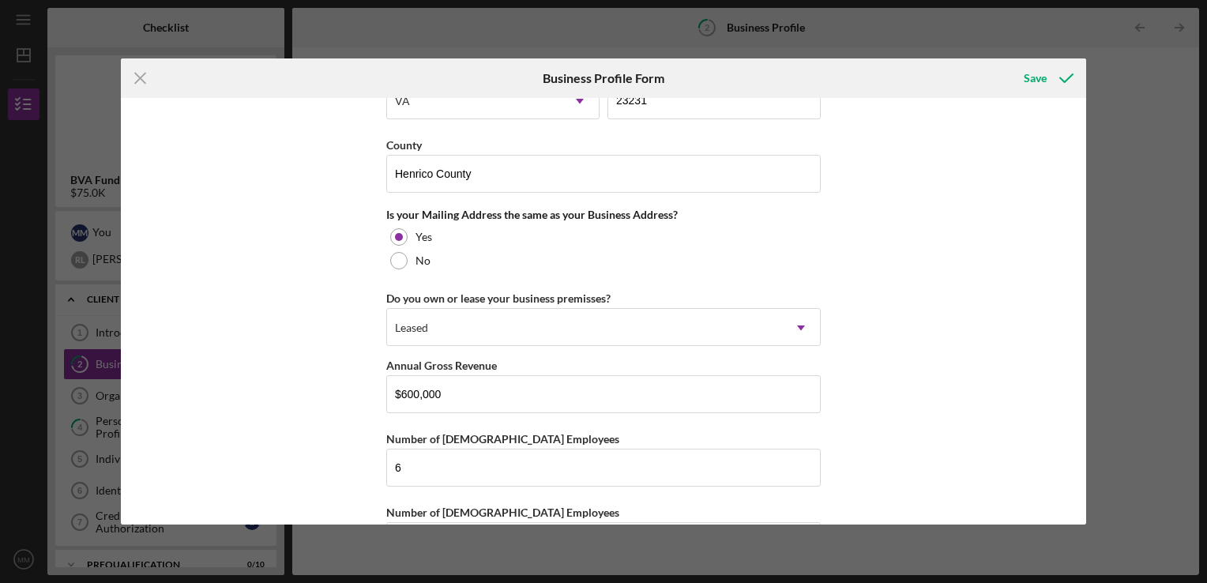
scroll to position [1406, 0]
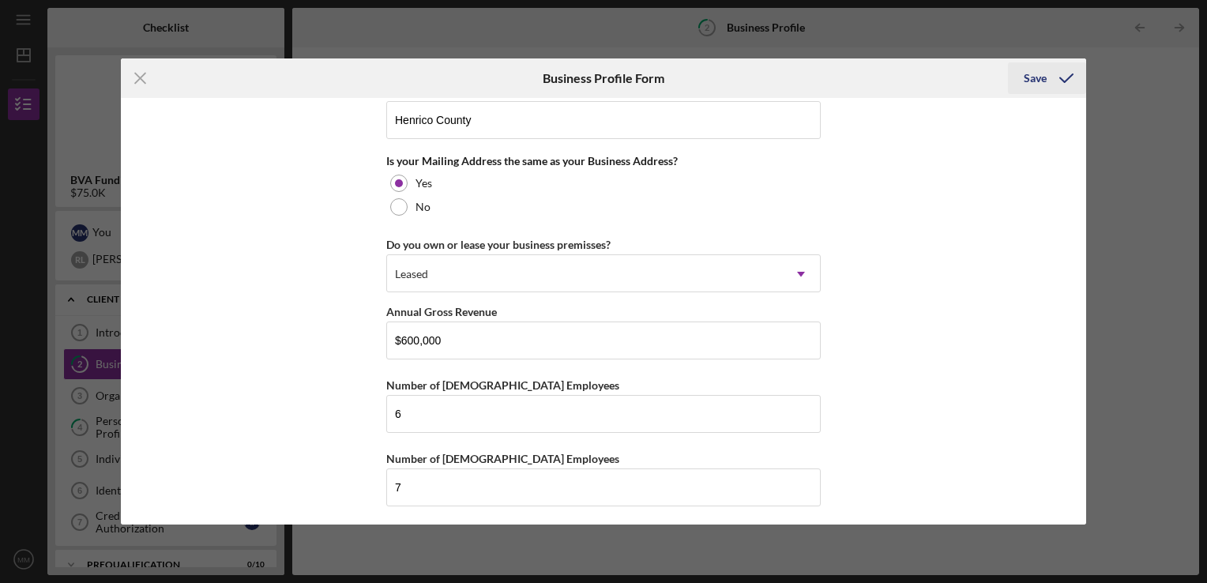
click at [1039, 73] on div "Save" at bounding box center [1035, 78] width 23 height 32
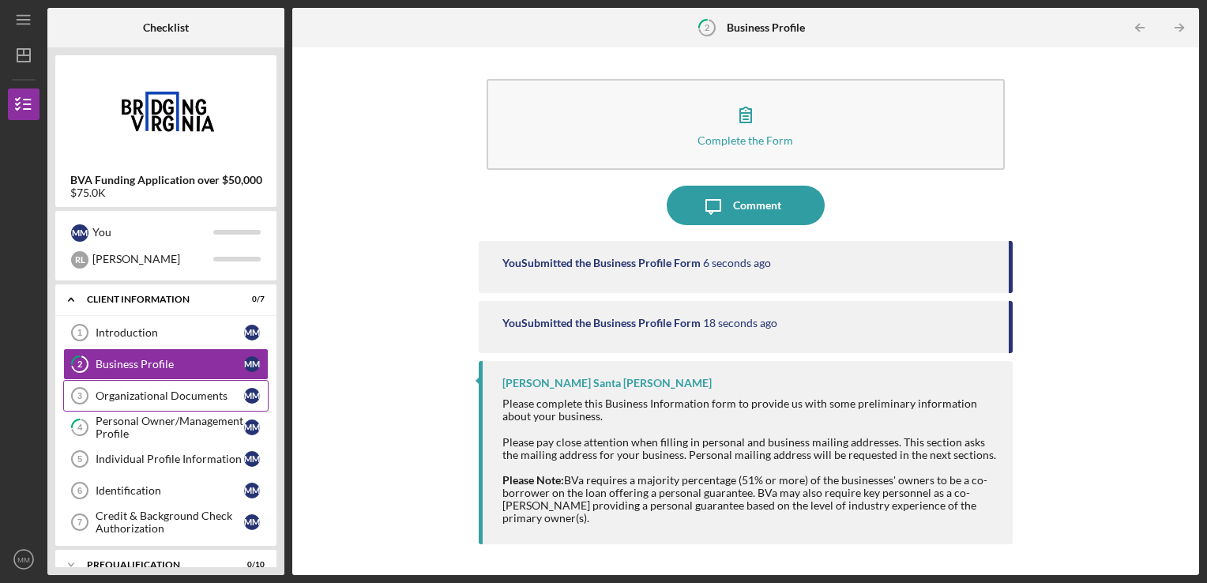
click at [175, 380] on link "Organizational Documents 3 Organizational Documents M M" at bounding box center [165, 396] width 205 height 32
